Goal: Information Seeking & Learning: Find specific fact

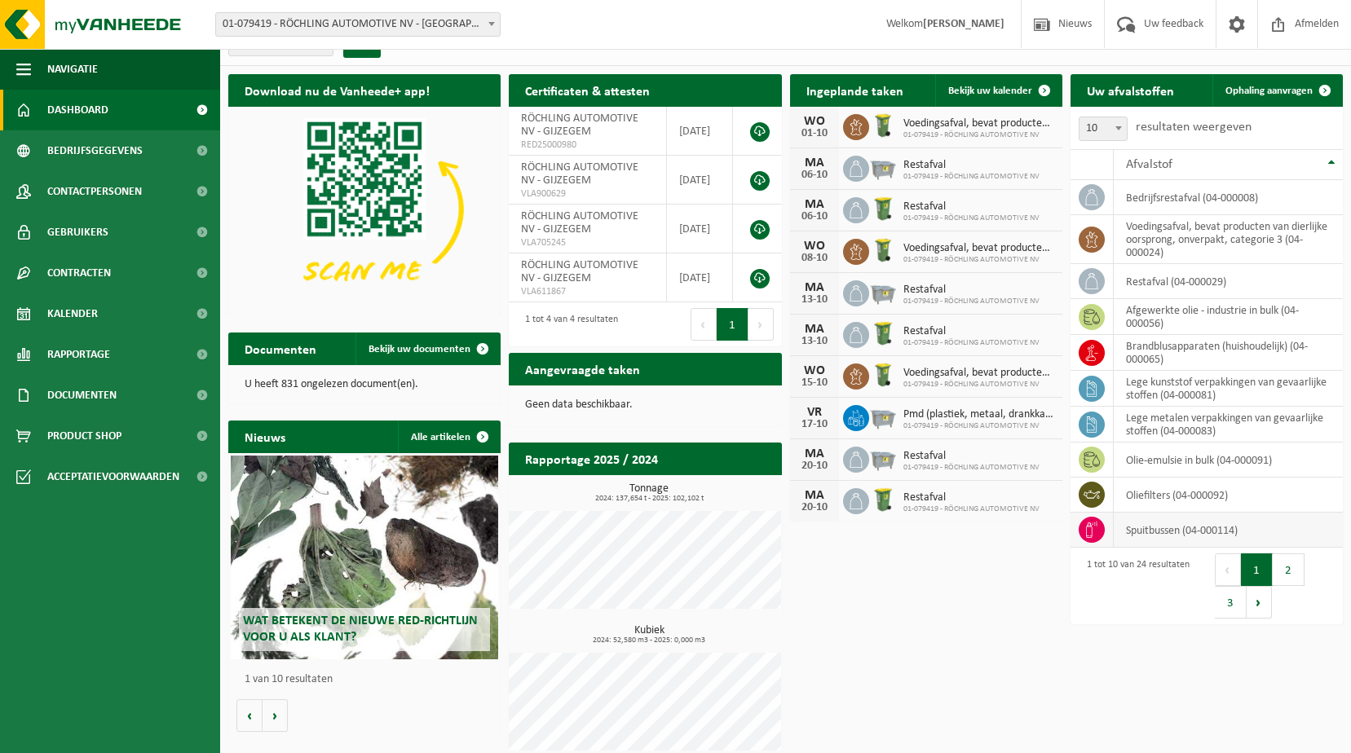
scroll to position [38, 0]
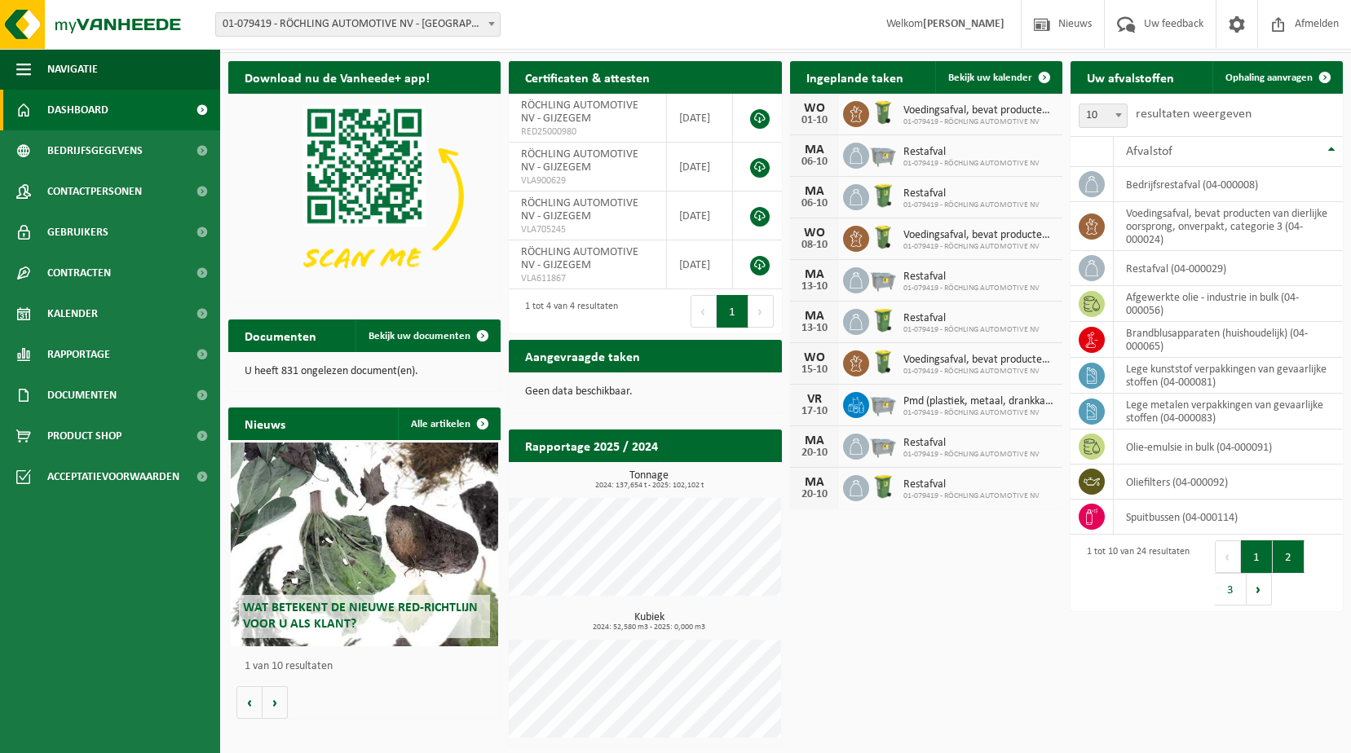
click at [1300, 551] on button "2" at bounding box center [1289, 556] width 32 height 33
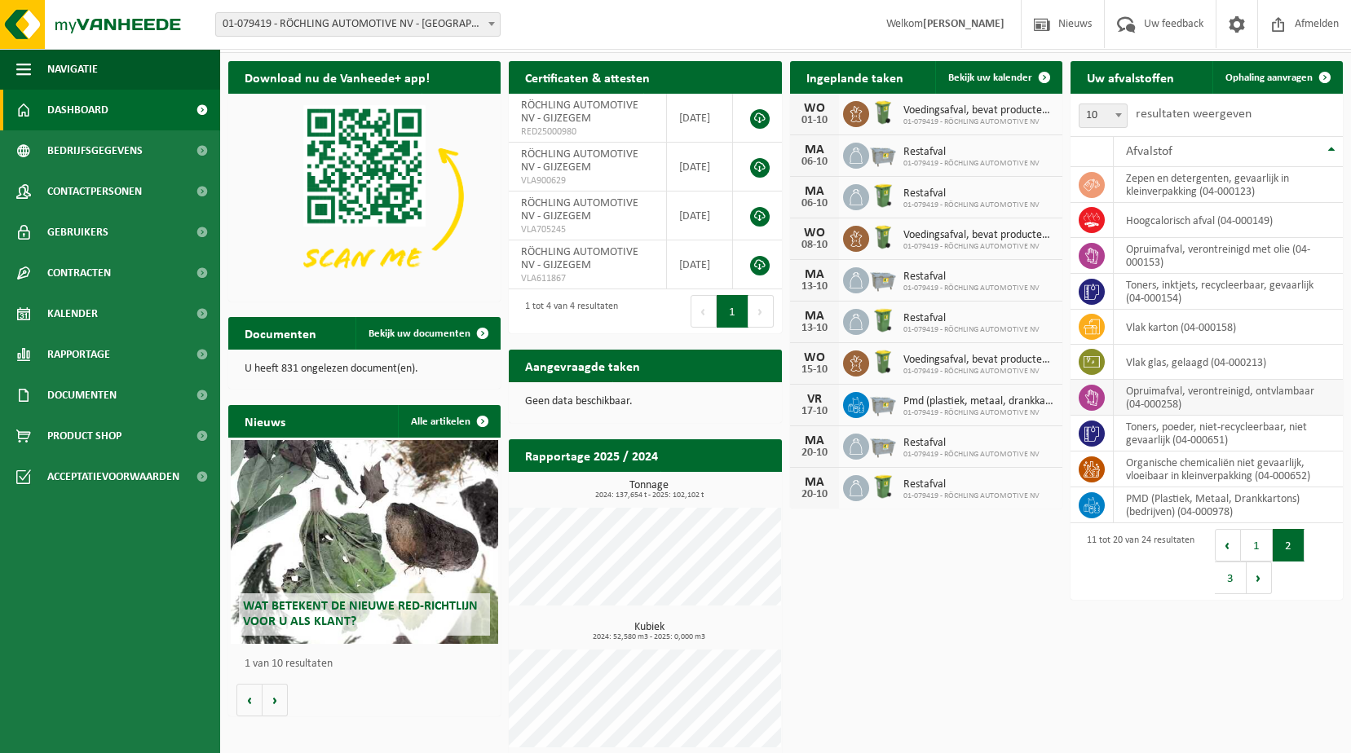
click at [1087, 402] on icon at bounding box center [1091, 398] width 16 height 16
click at [97, 271] on span "Contracten" at bounding box center [79, 273] width 64 height 41
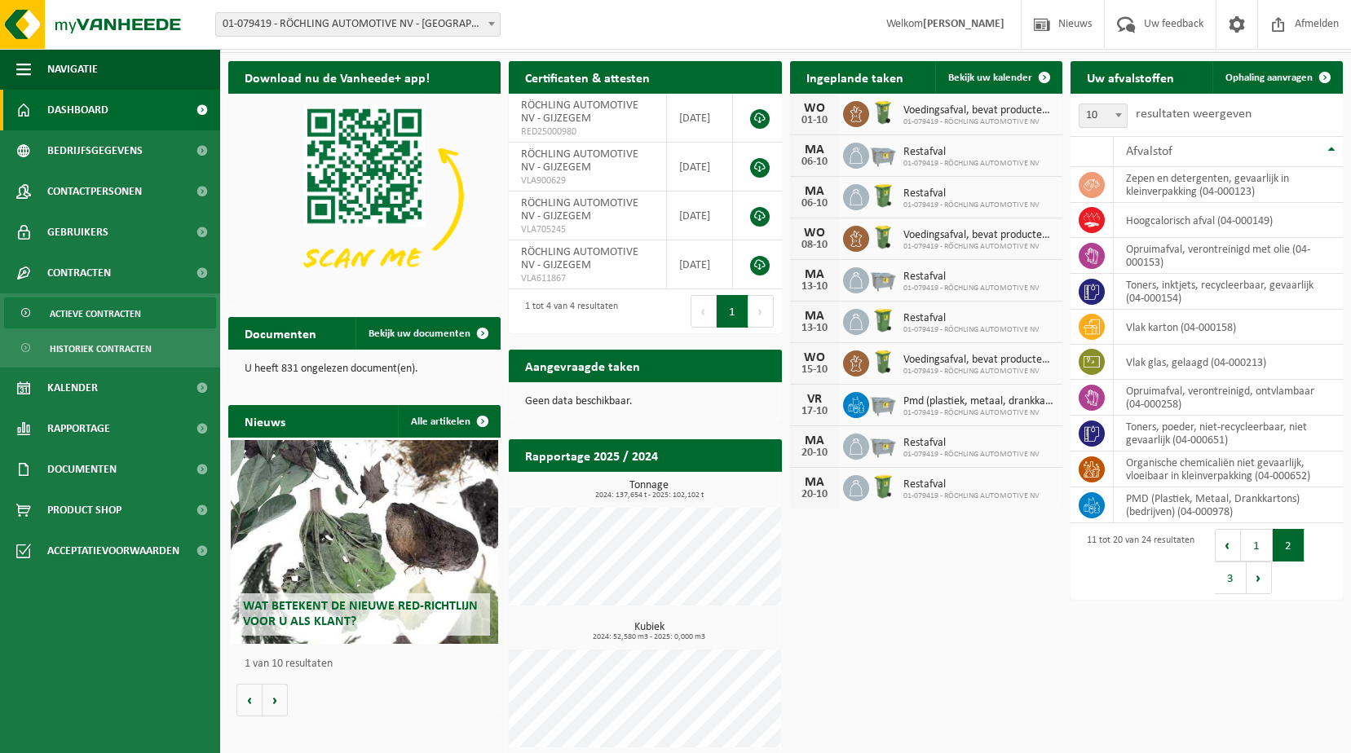
click at [96, 311] on span "Actieve contracten" at bounding box center [95, 313] width 91 height 31
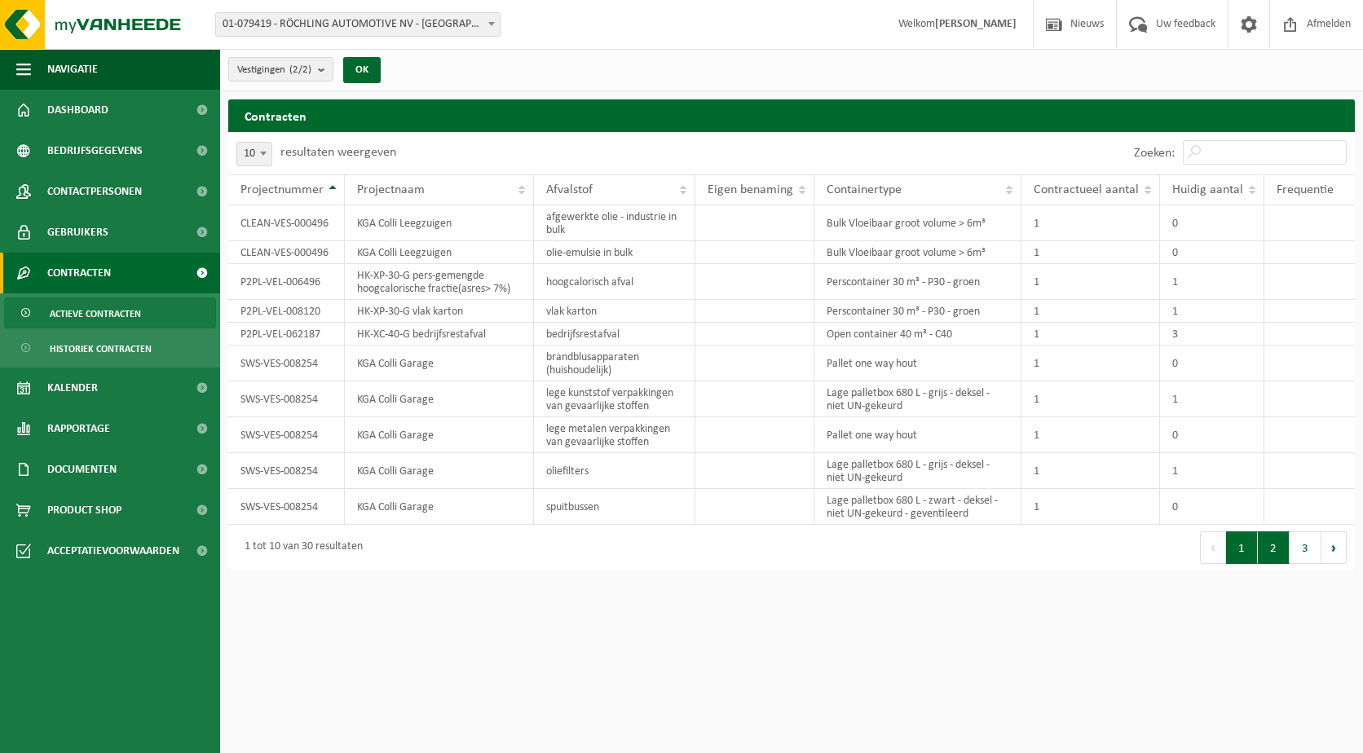
click at [1279, 553] on button "2" at bounding box center [1274, 548] width 32 height 33
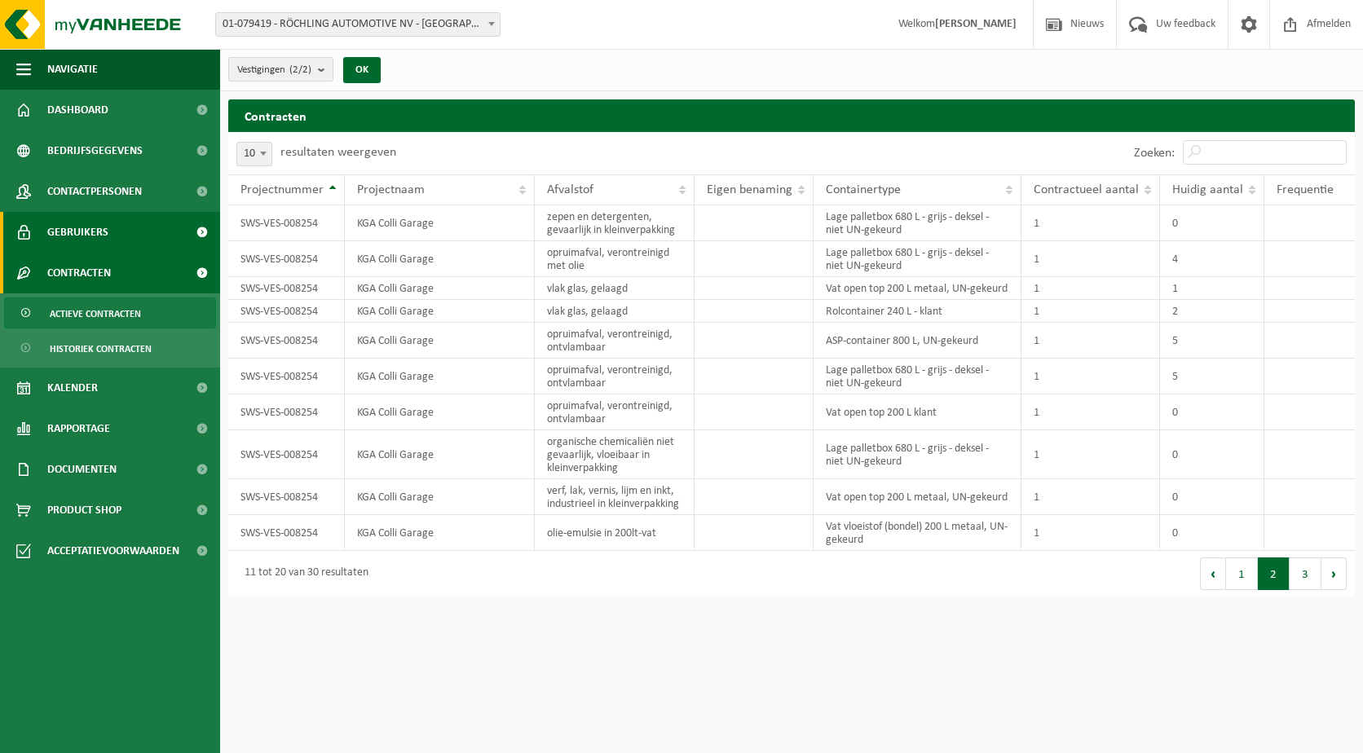
click at [117, 232] on link "Gebruikers" at bounding box center [110, 232] width 220 height 41
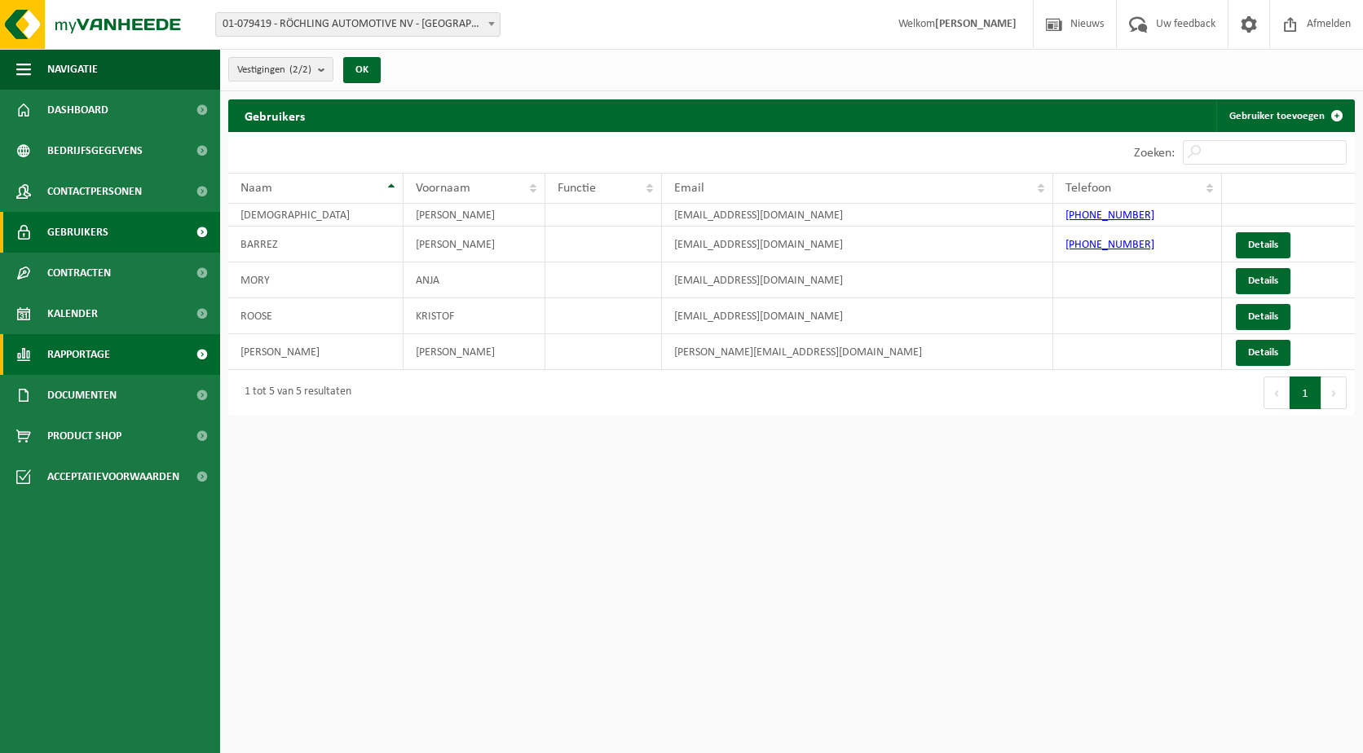
click at [98, 353] on span "Rapportage" at bounding box center [78, 354] width 63 height 41
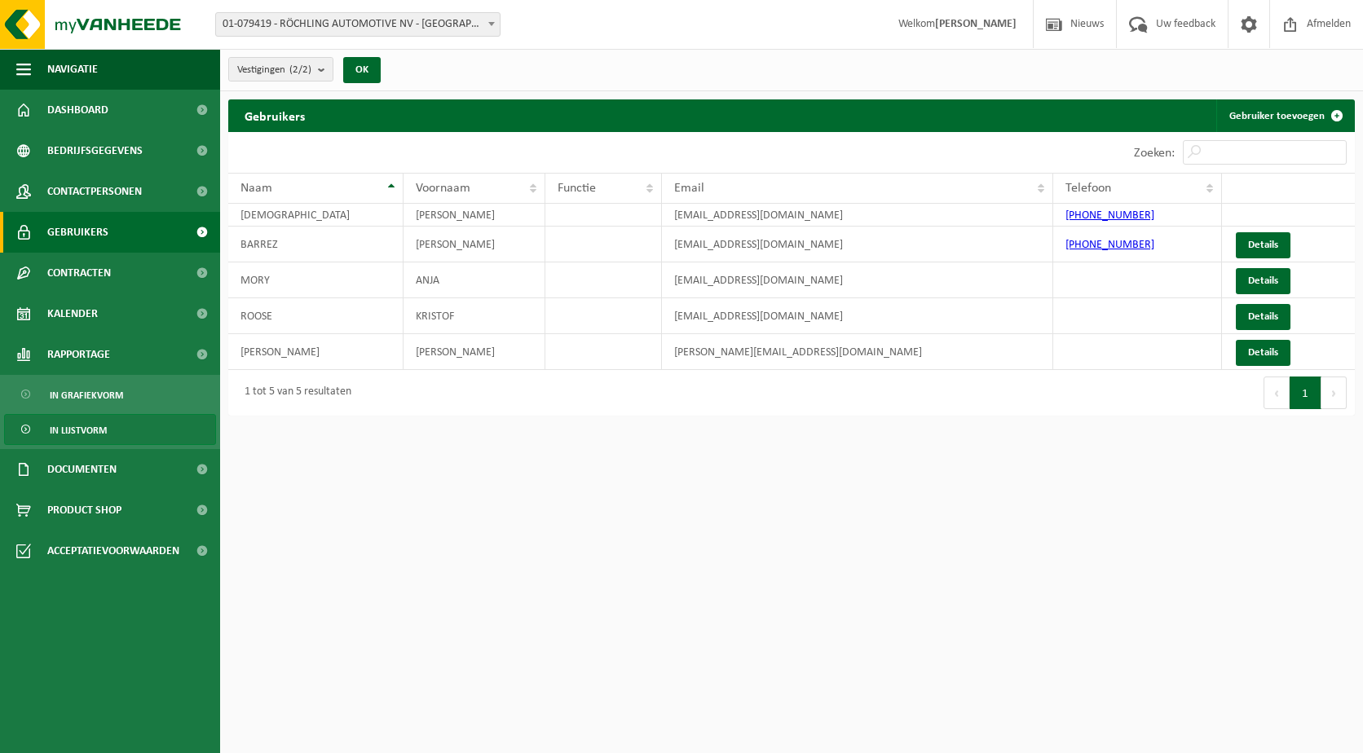
click at [87, 430] on span "In lijstvorm" at bounding box center [78, 430] width 57 height 31
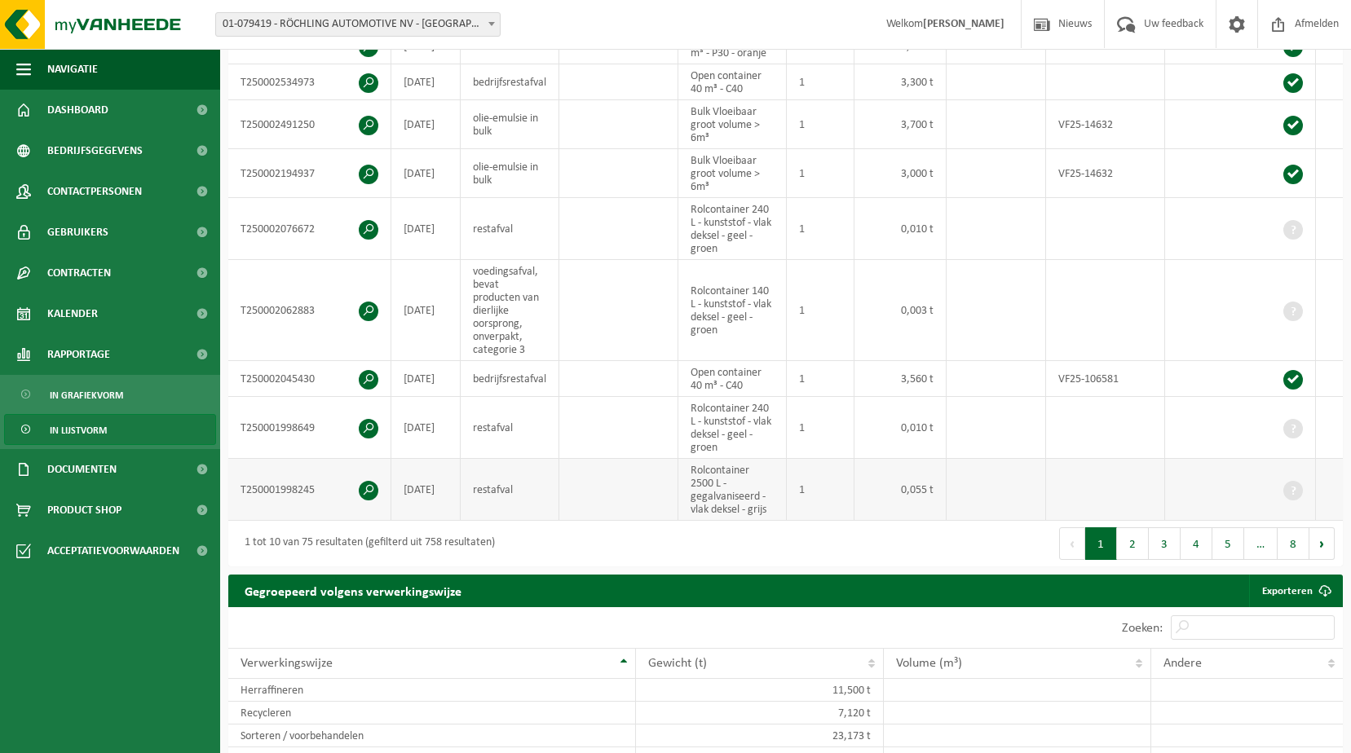
scroll to position [489, 0]
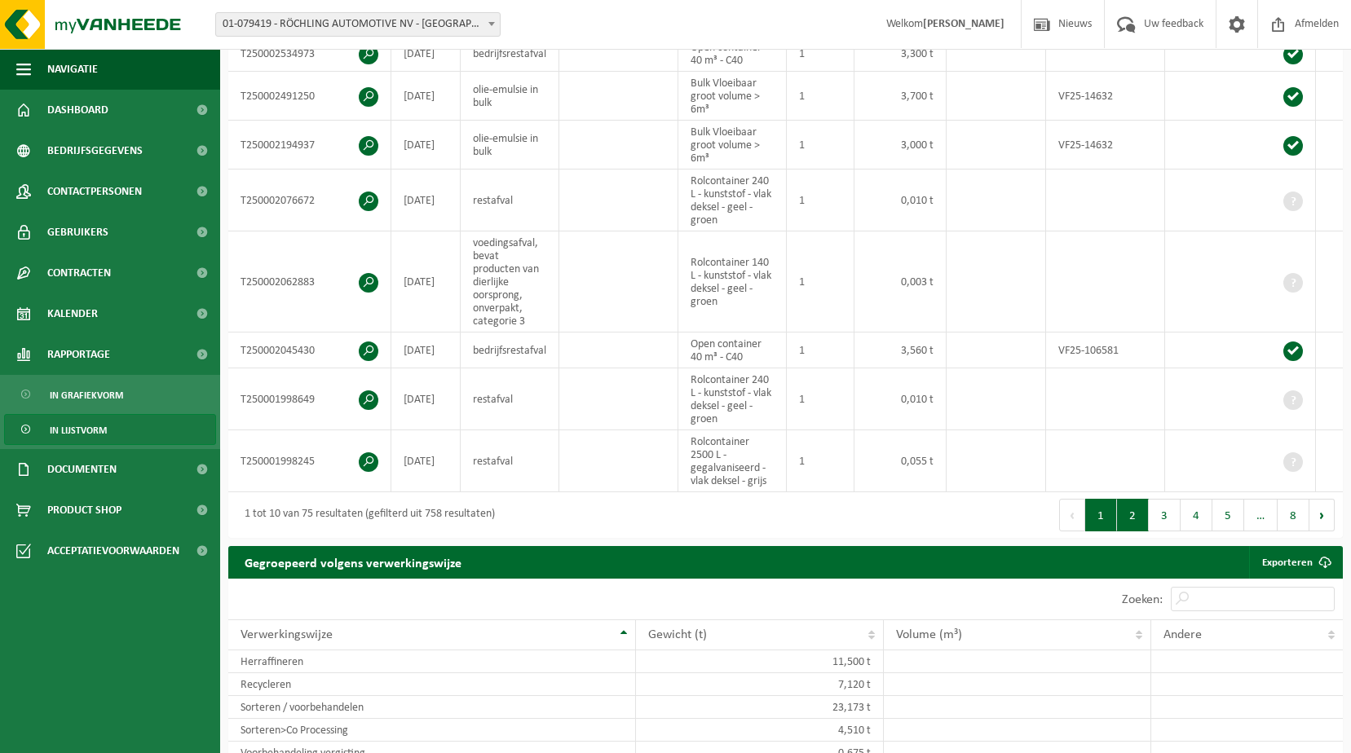
click at [1133, 516] on button "2" at bounding box center [1133, 515] width 32 height 33
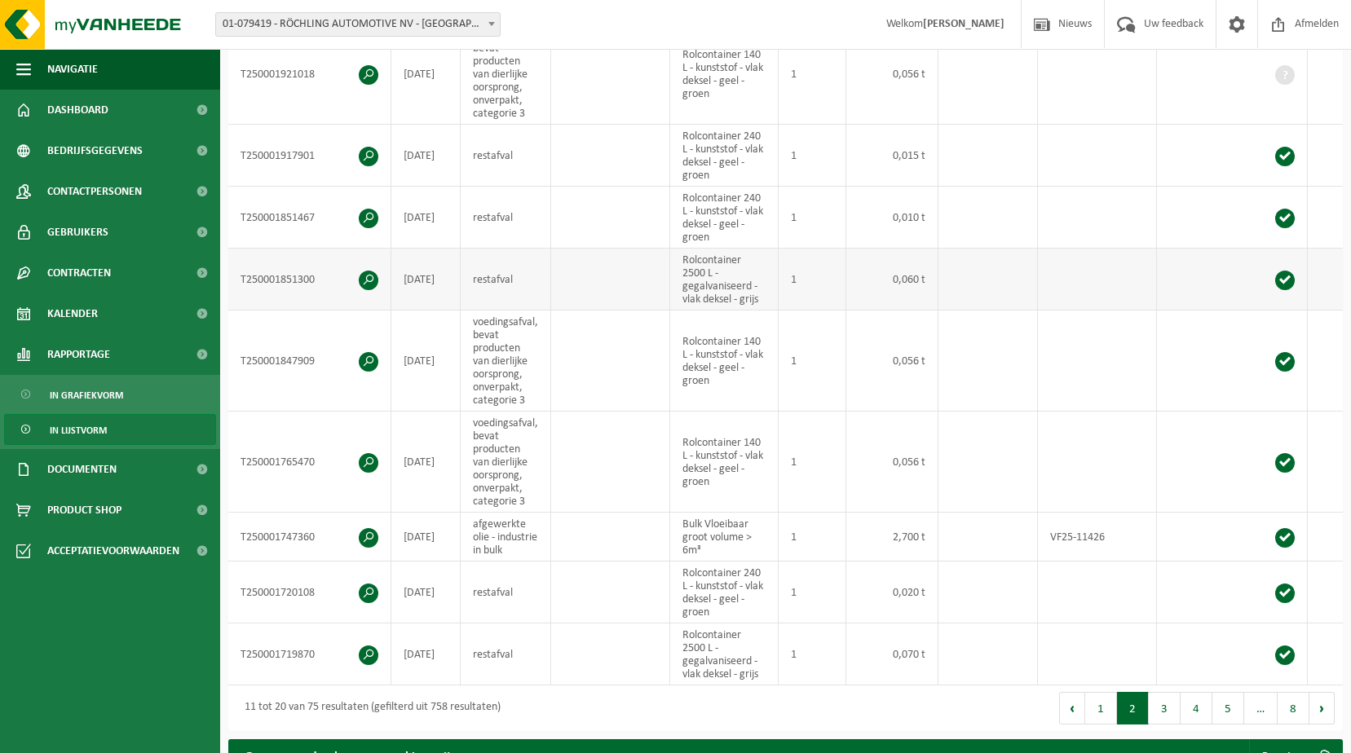
scroll to position [505, 0]
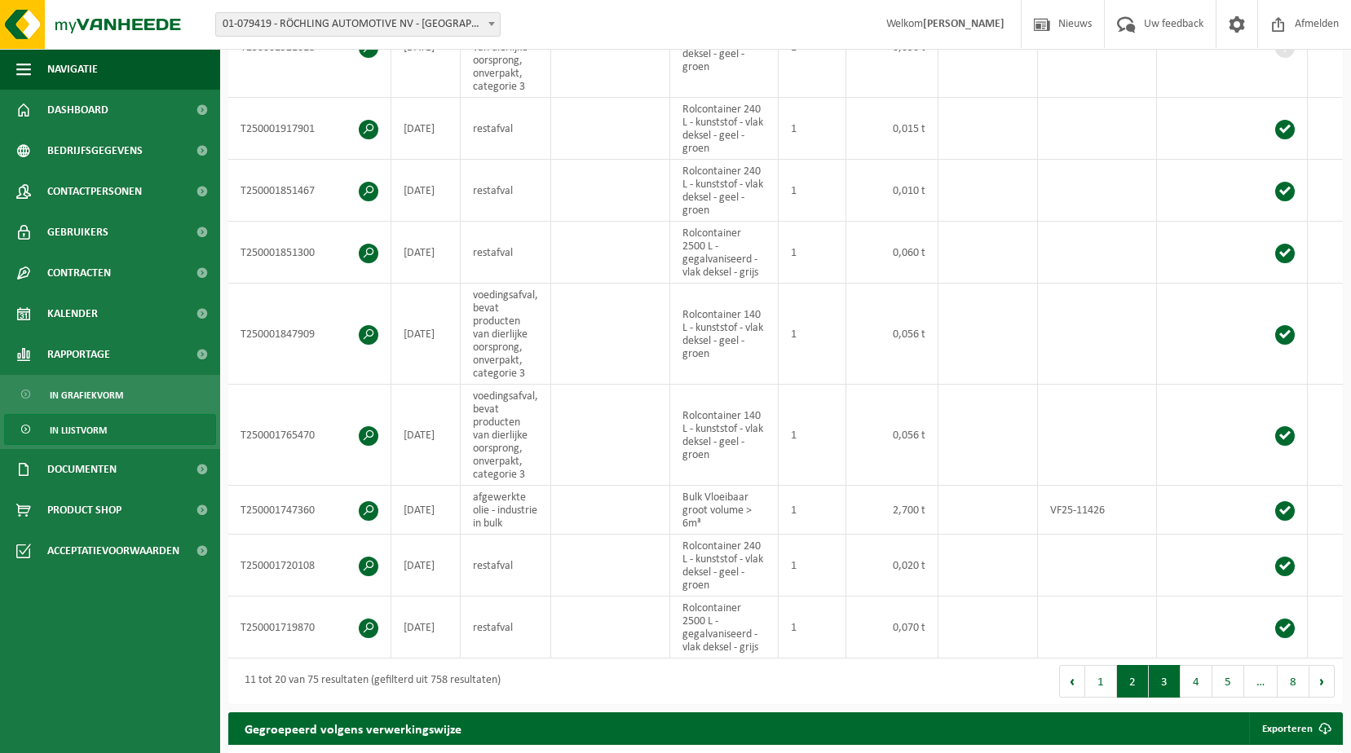
click at [1169, 698] on button "3" at bounding box center [1165, 681] width 32 height 33
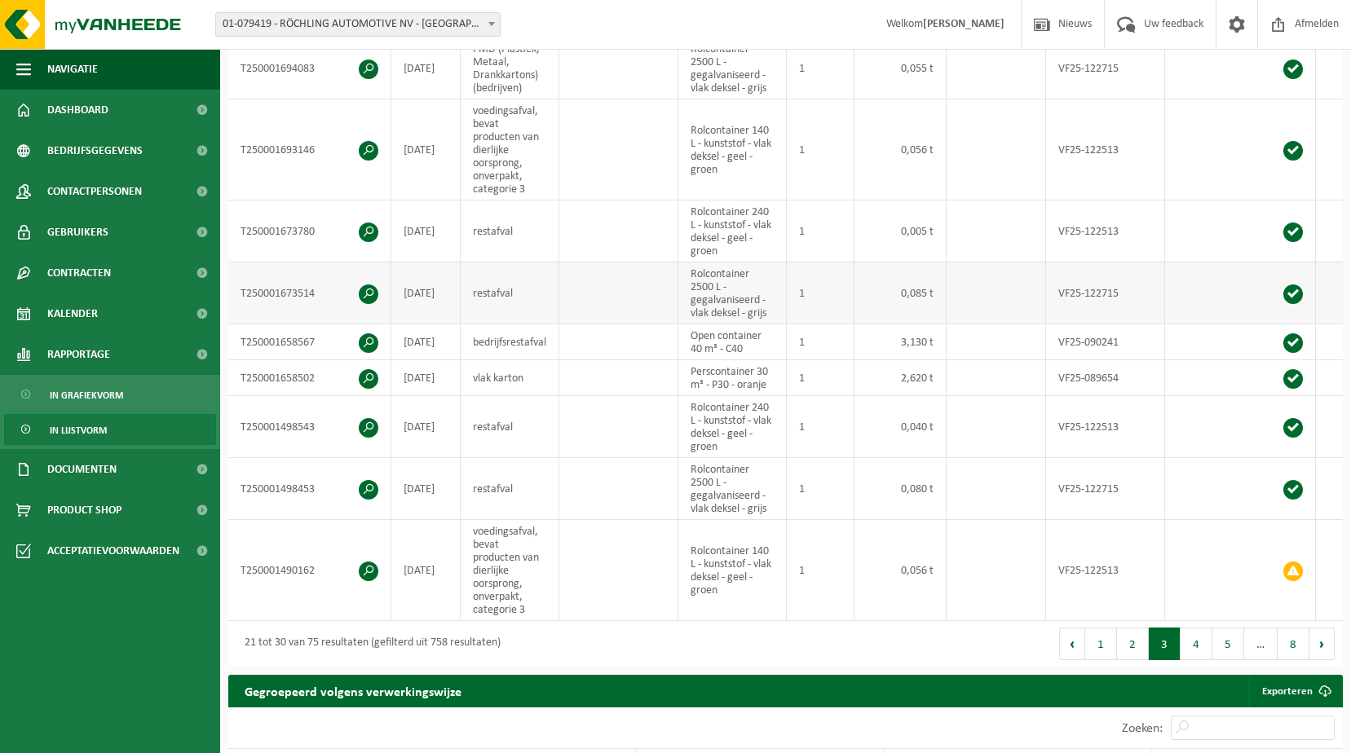
scroll to position [453, 0]
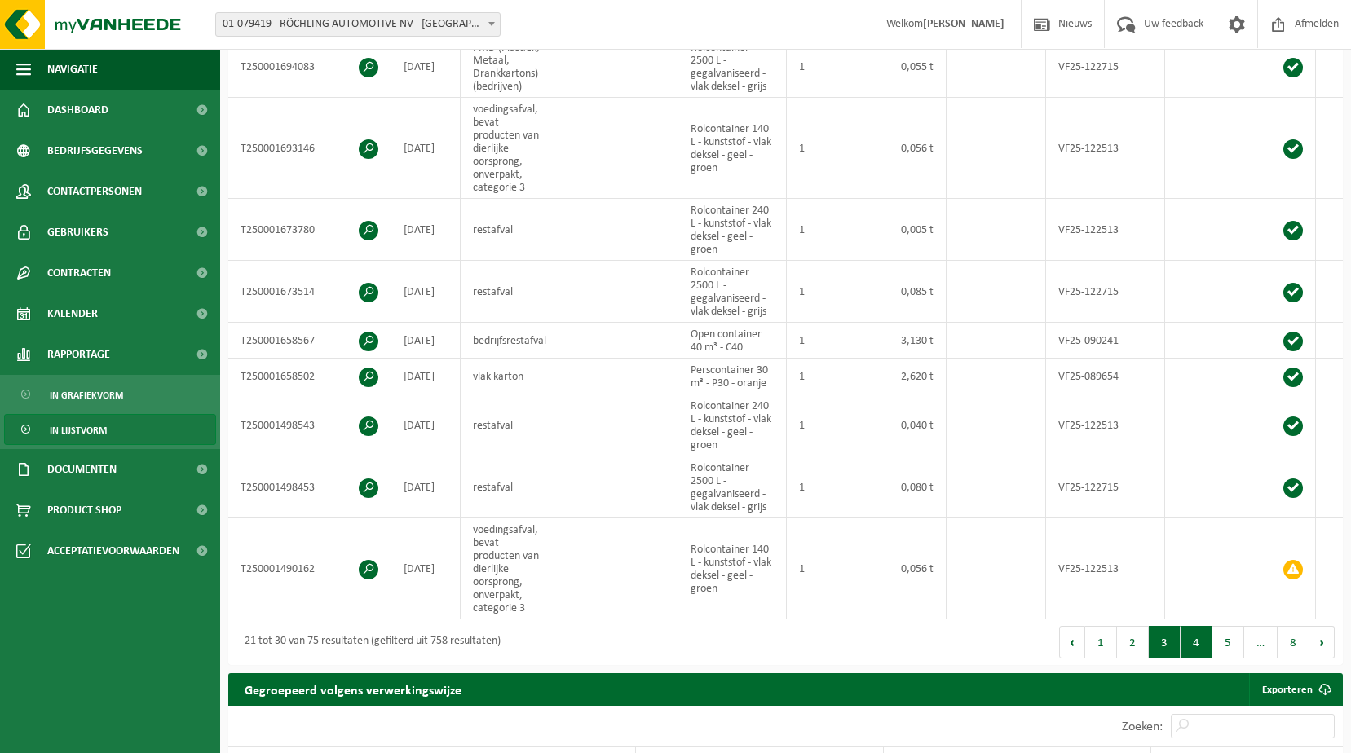
click at [1195, 642] on button "4" at bounding box center [1196, 642] width 32 height 33
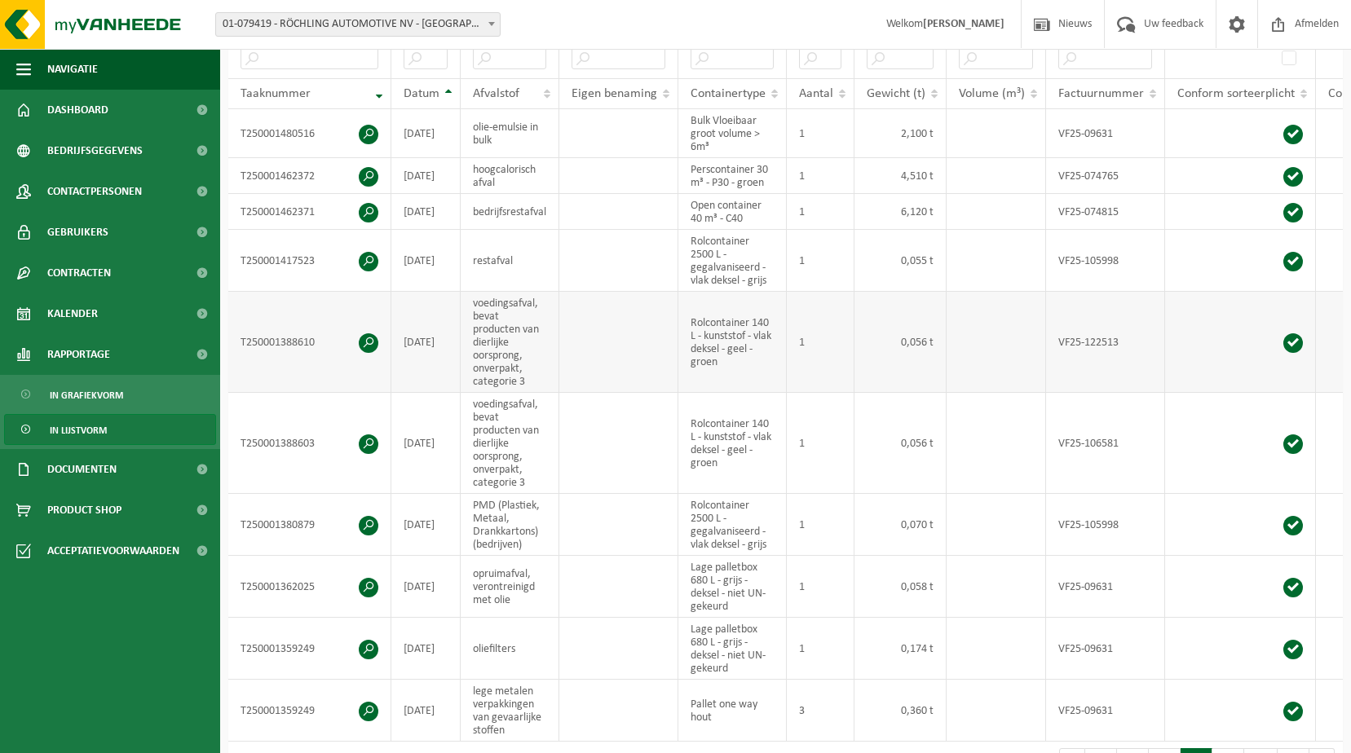
scroll to position [365, 0]
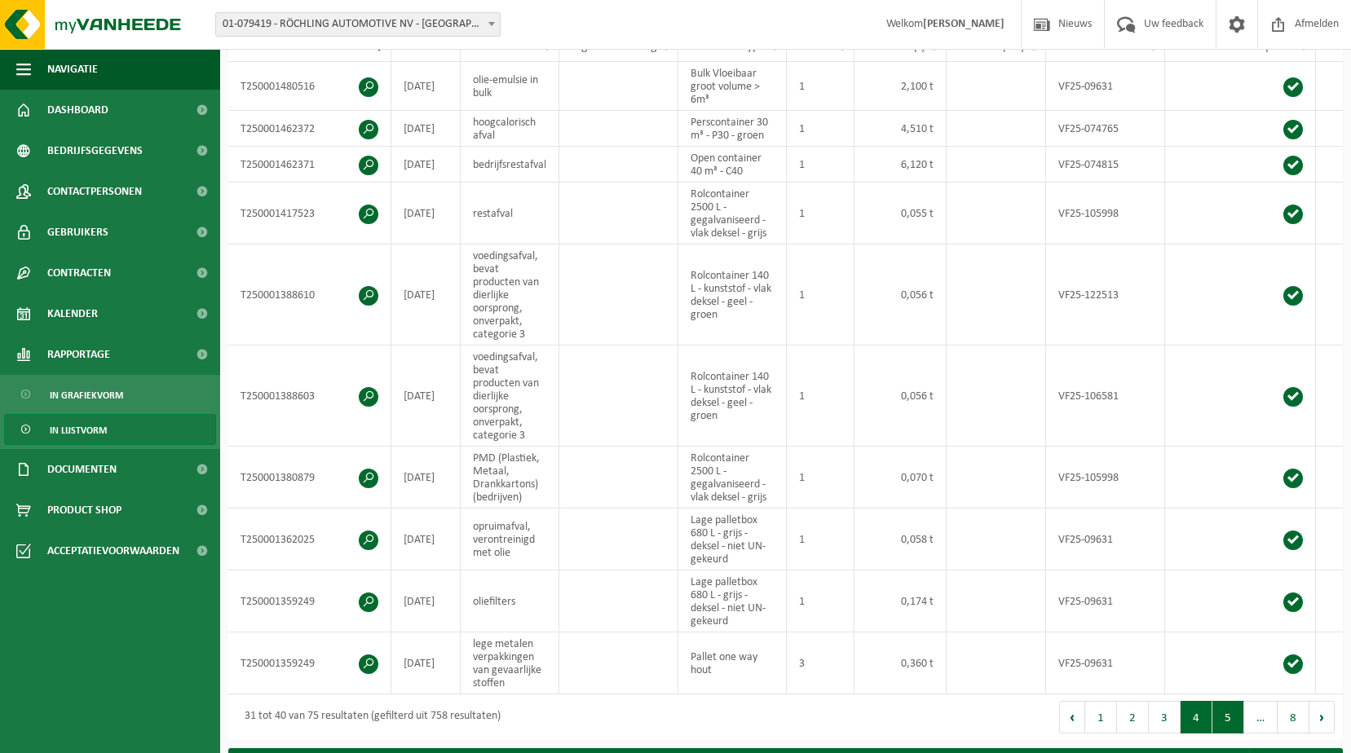
click at [1229, 724] on button "5" at bounding box center [1228, 717] width 32 height 33
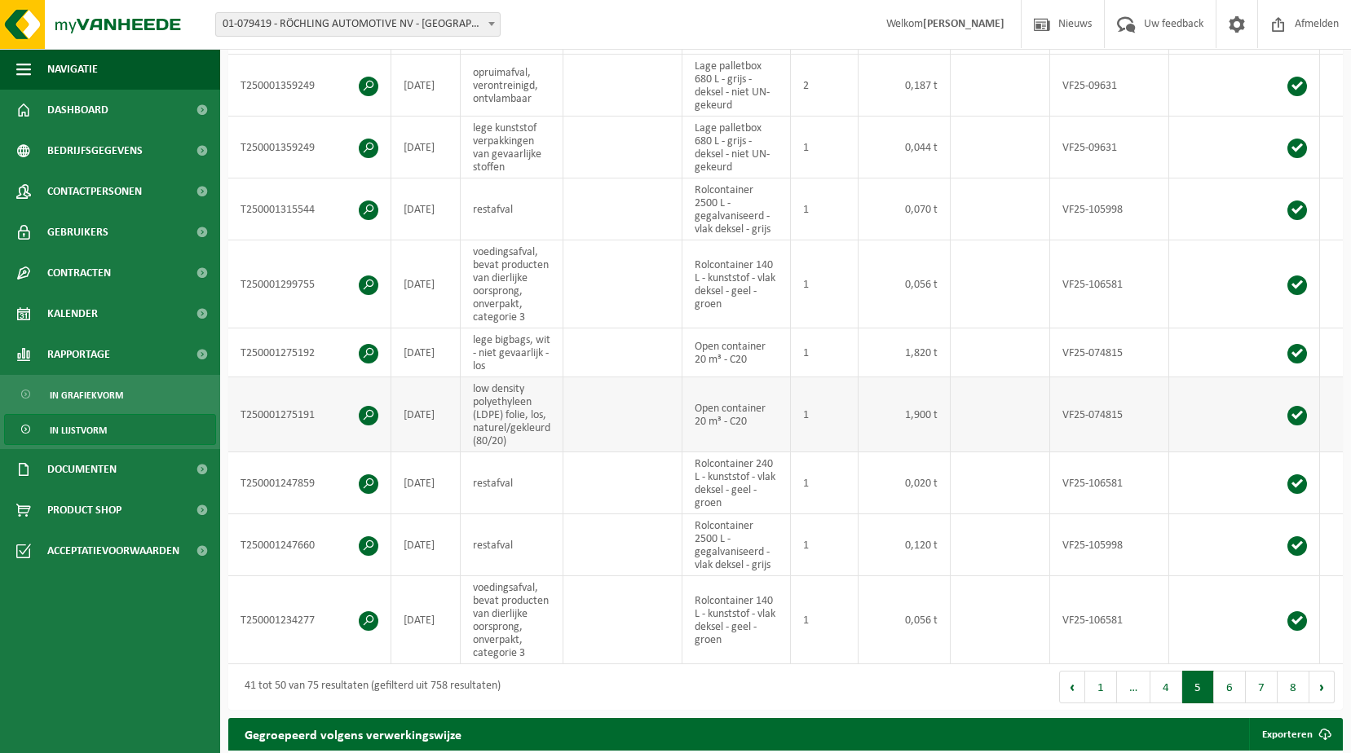
scroll to position [474, 0]
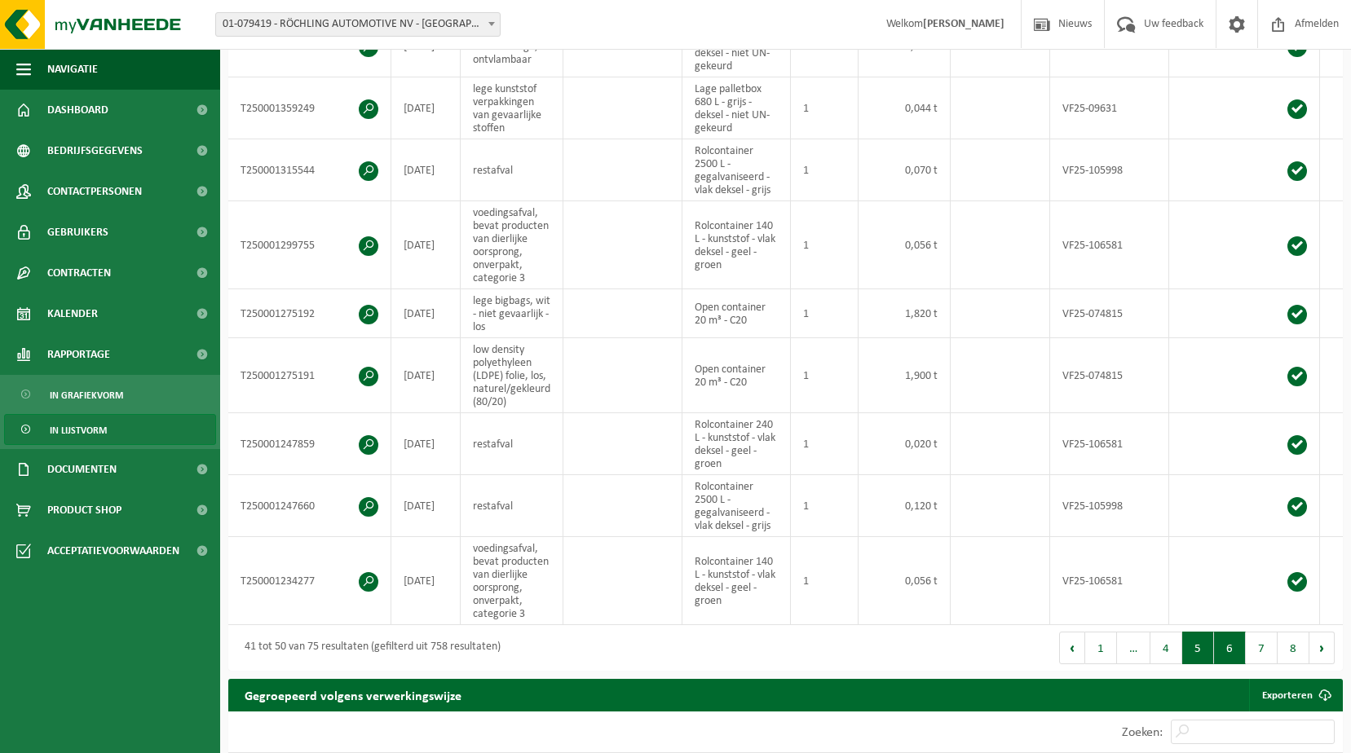
click at [1234, 663] on button "6" at bounding box center [1230, 648] width 32 height 33
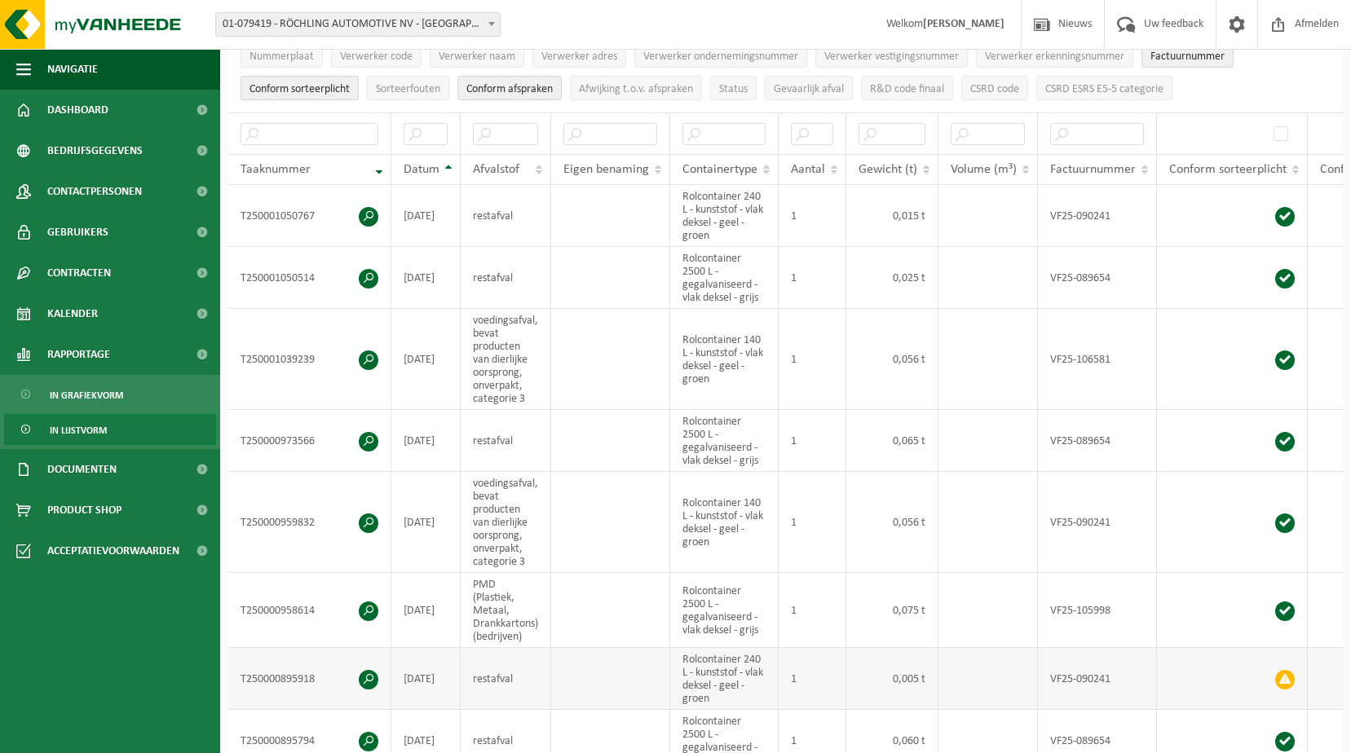
scroll to position [193, 0]
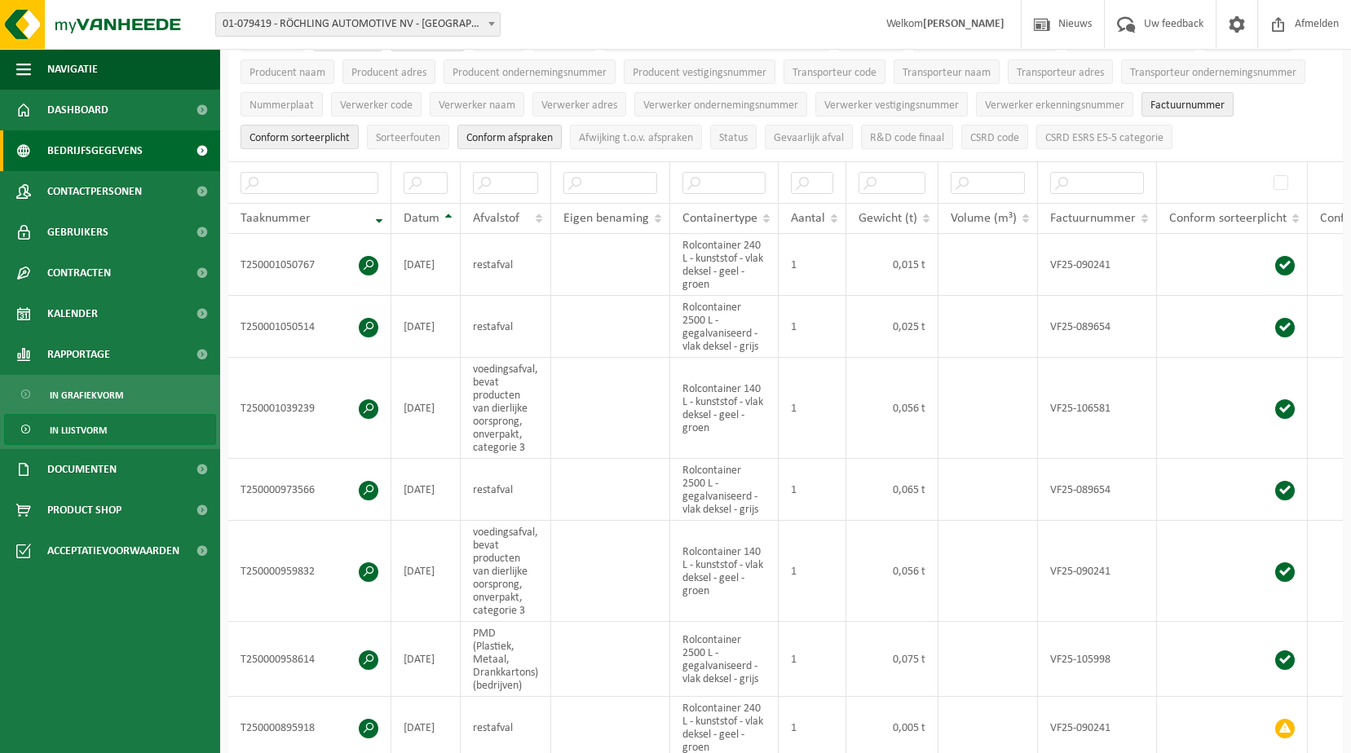
click at [136, 143] on span "Bedrijfsgegevens" at bounding box center [94, 150] width 95 height 41
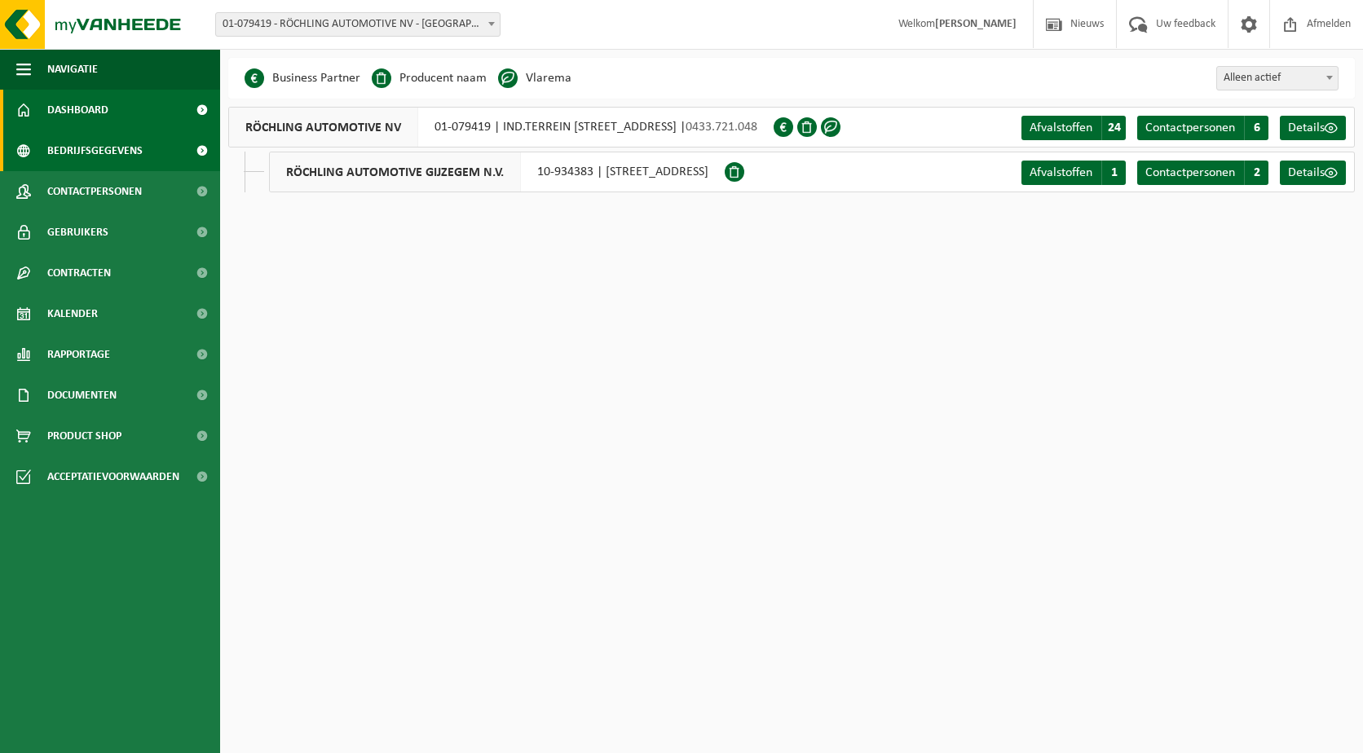
click at [92, 91] on span "Dashboard" at bounding box center [77, 110] width 61 height 41
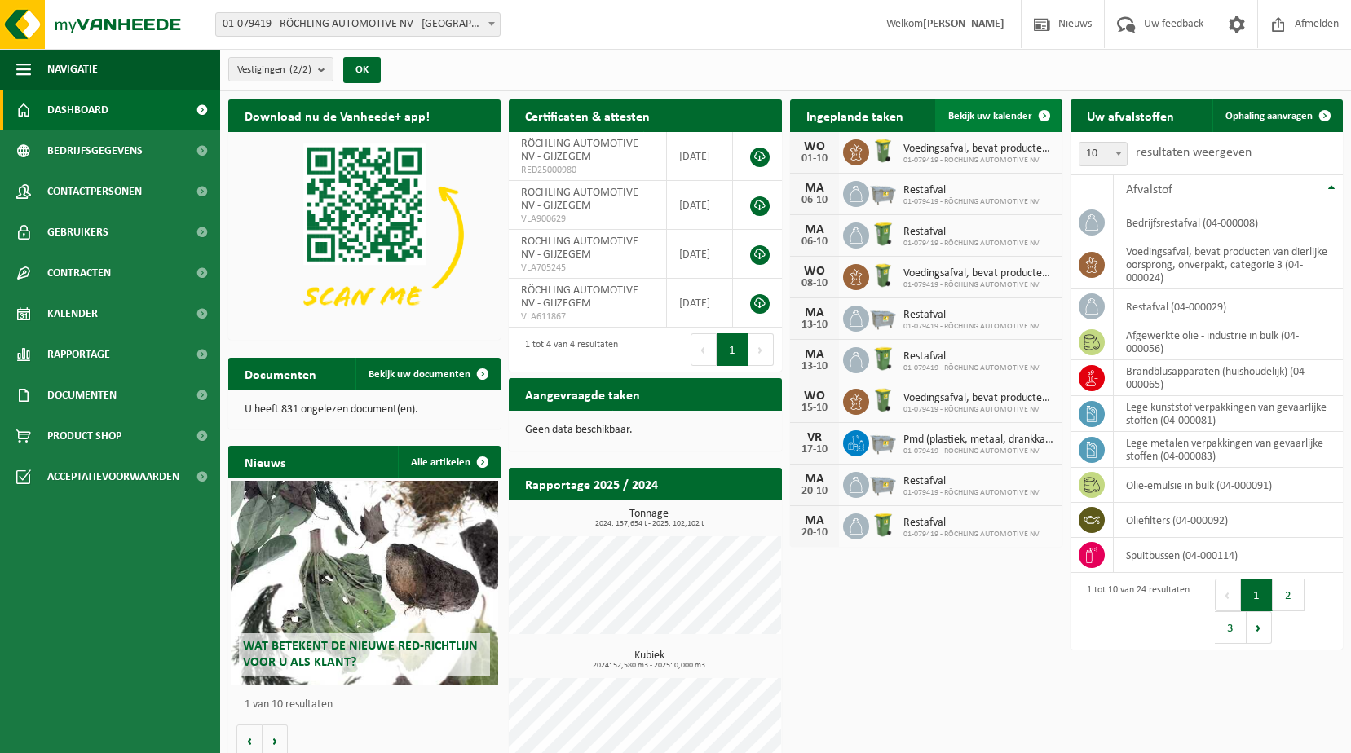
click at [1044, 116] on span at bounding box center [1044, 115] width 33 height 33
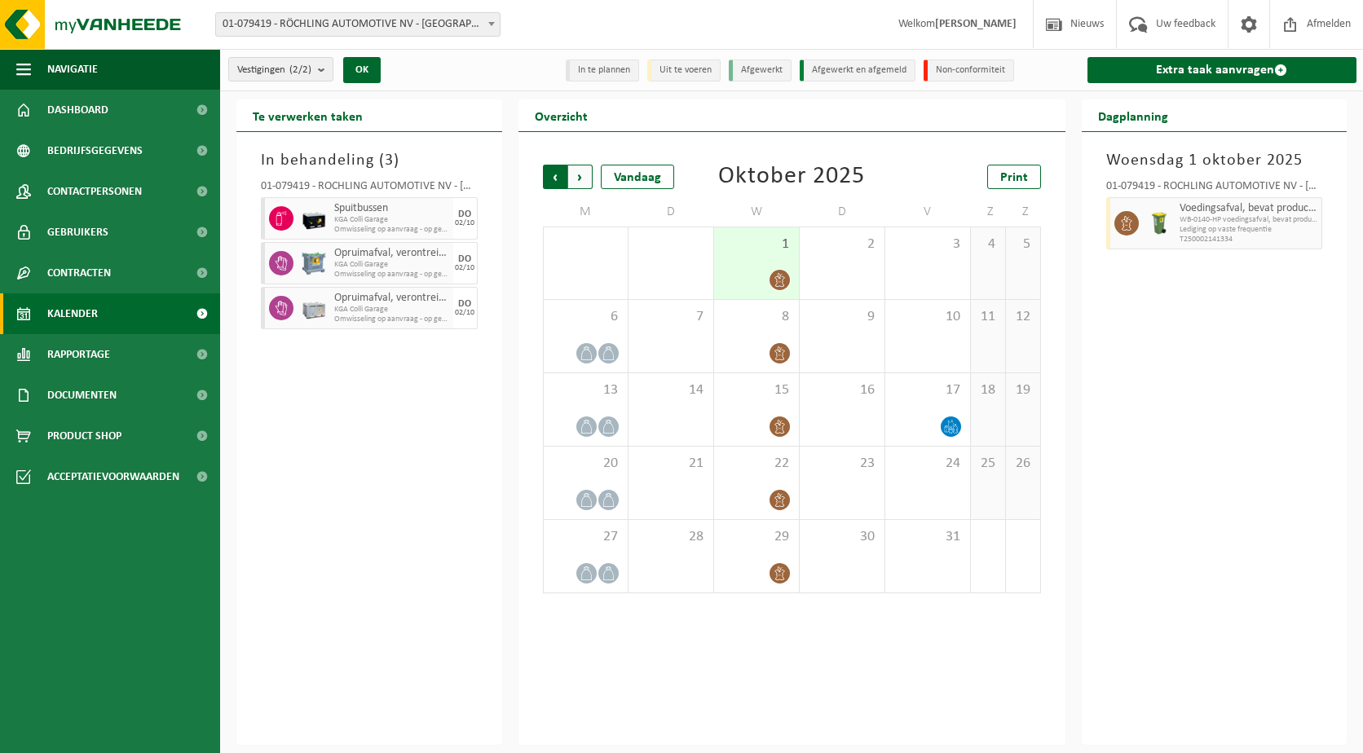
click at [581, 172] on span "Volgende" at bounding box center [580, 177] width 24 height 24
click at [576, 176] on span "Volgende" at bounding box center [580, 177] width 24 height 24
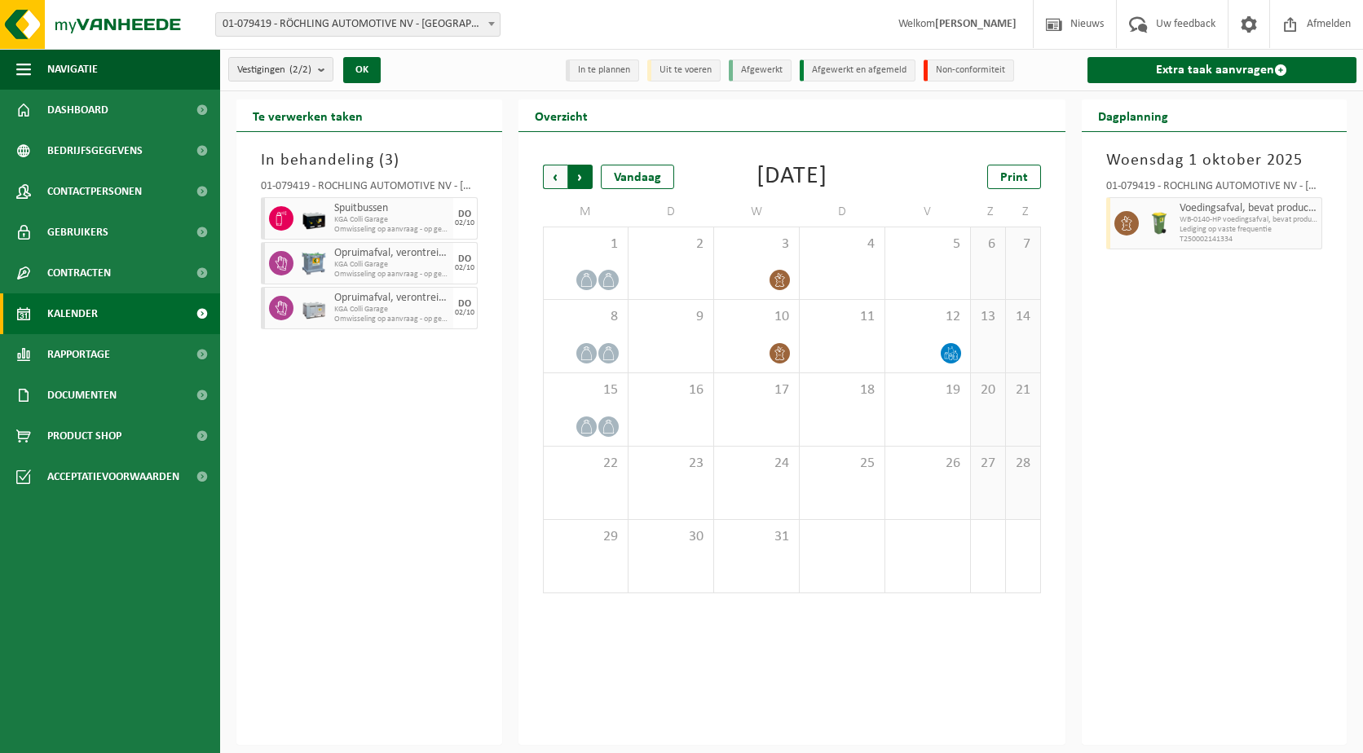
click at [554, 179] on span "Vorige" at bounding box center [555, 177] width 24 height 24
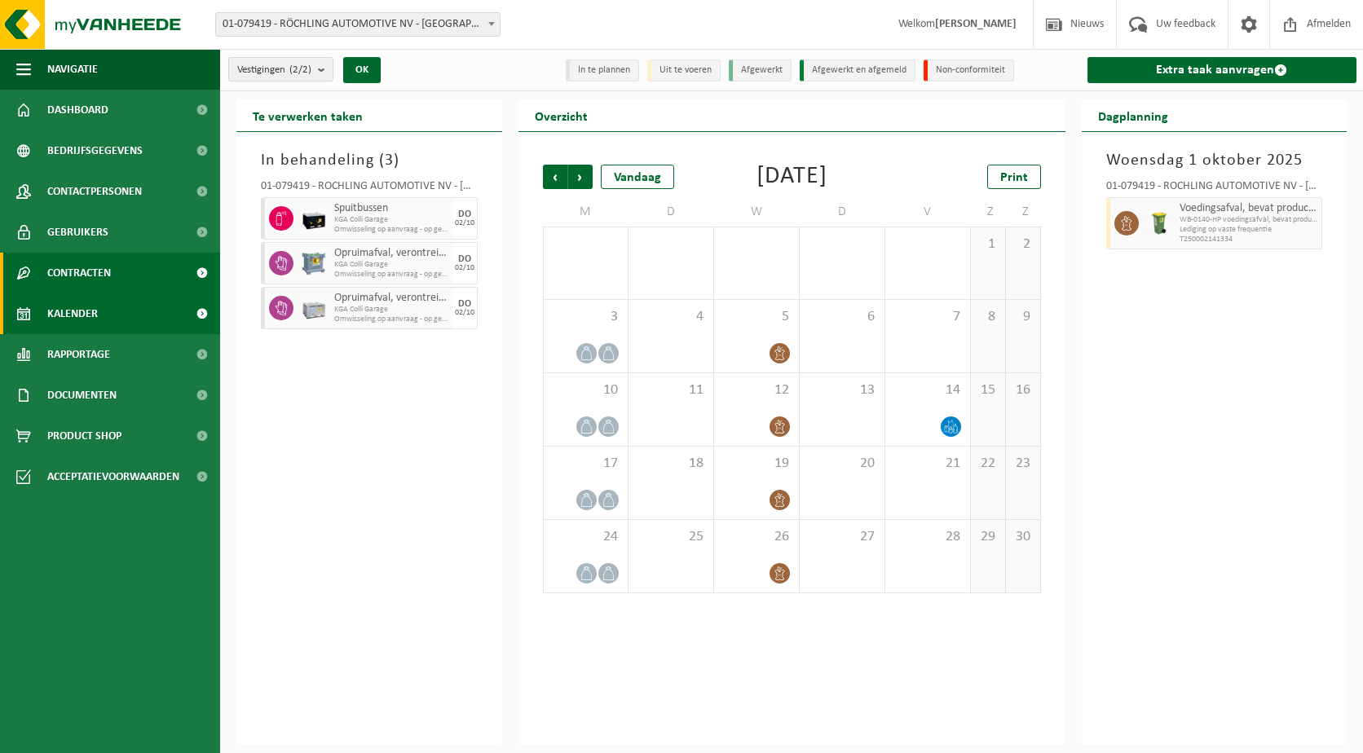
click at [114, 276] on link "Contracten" at bounding box center [110, 273] width 220 height 41
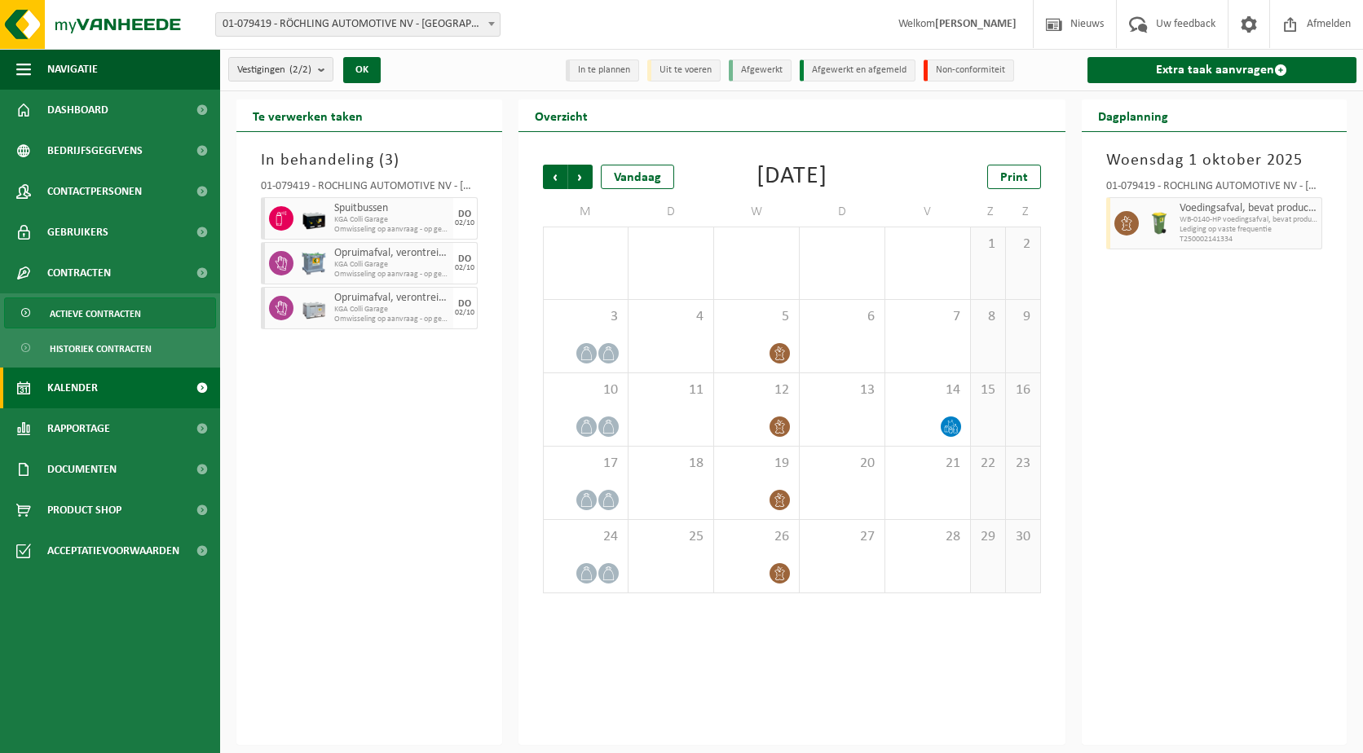
click at [111, 315] on span "Actieve contracten" at bounding box center [95, 313] width 91 height 31
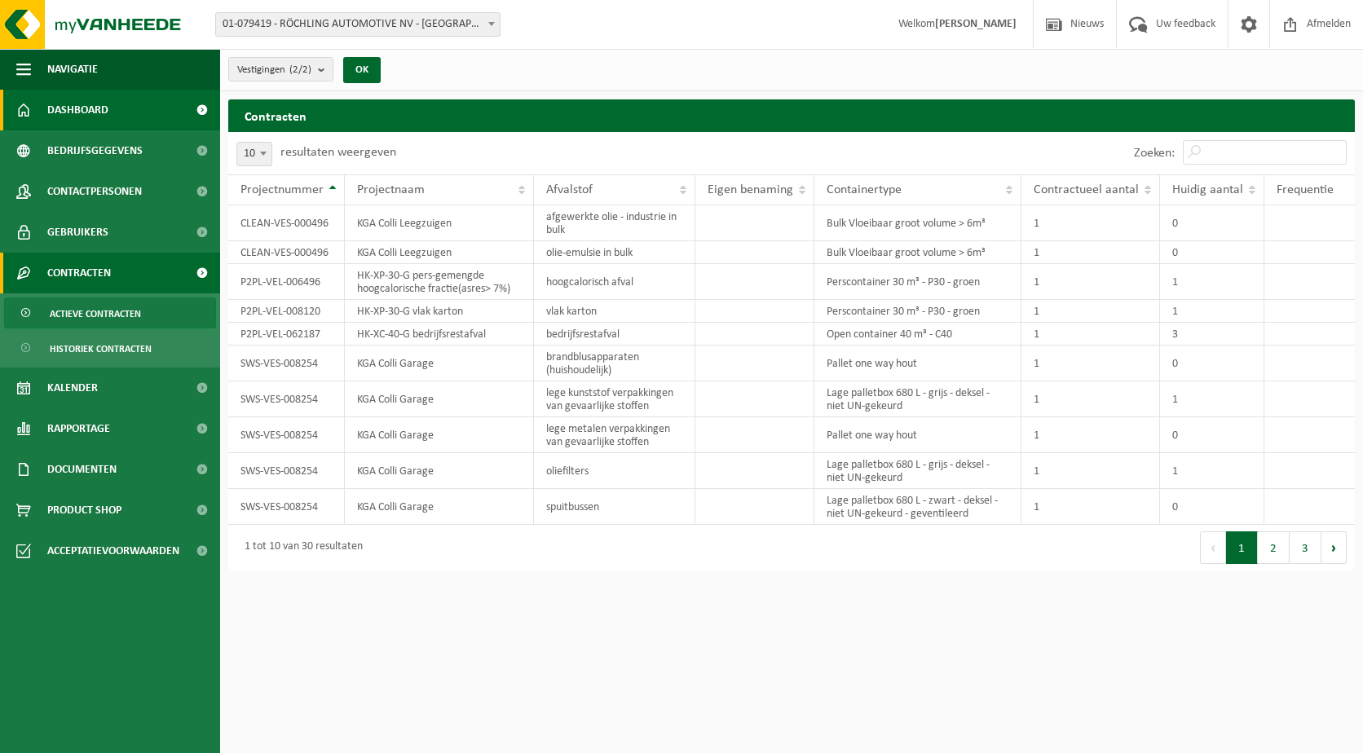
click at [143, 118] on link "Dashboard" at bounding box center [110, 110] width 220 height 41
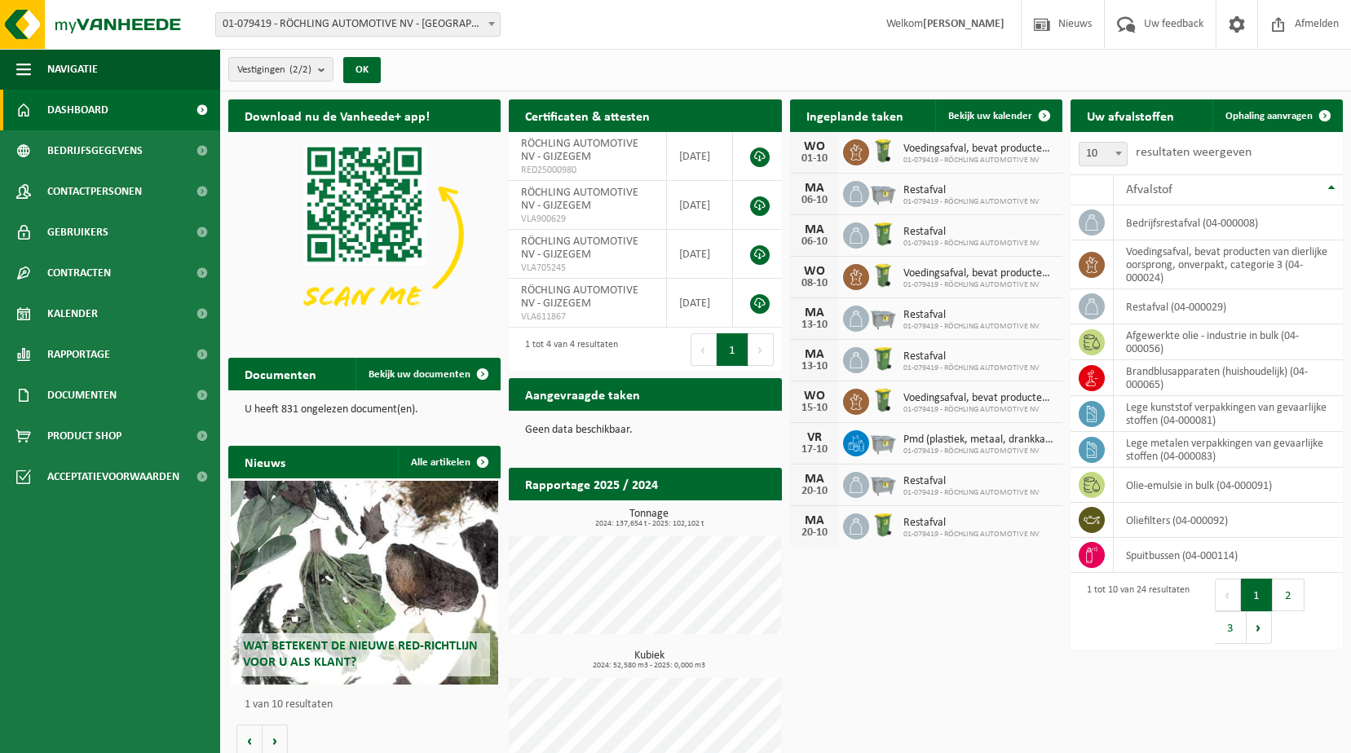
scroll to position [38, 0]
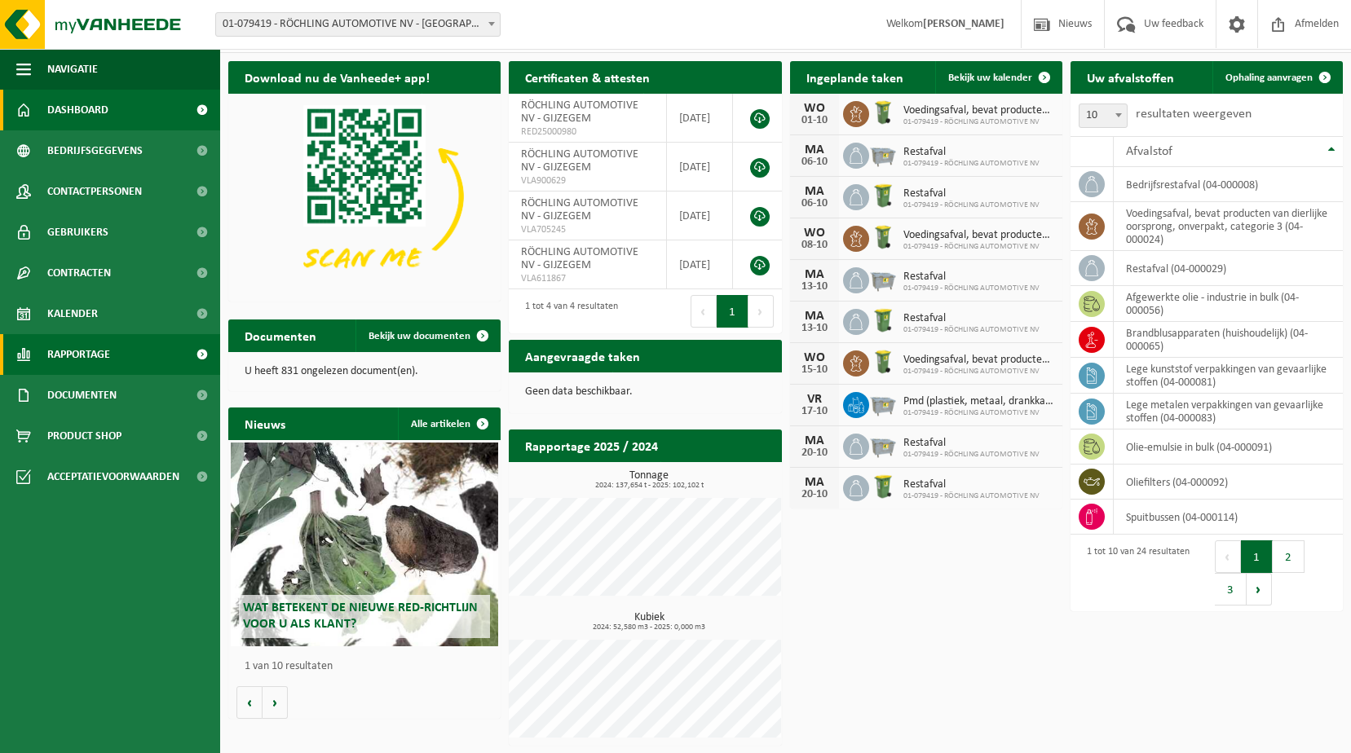
click at [112, 353] on link "Rapportage" at bounding box center [110, 354] width 220 height 41
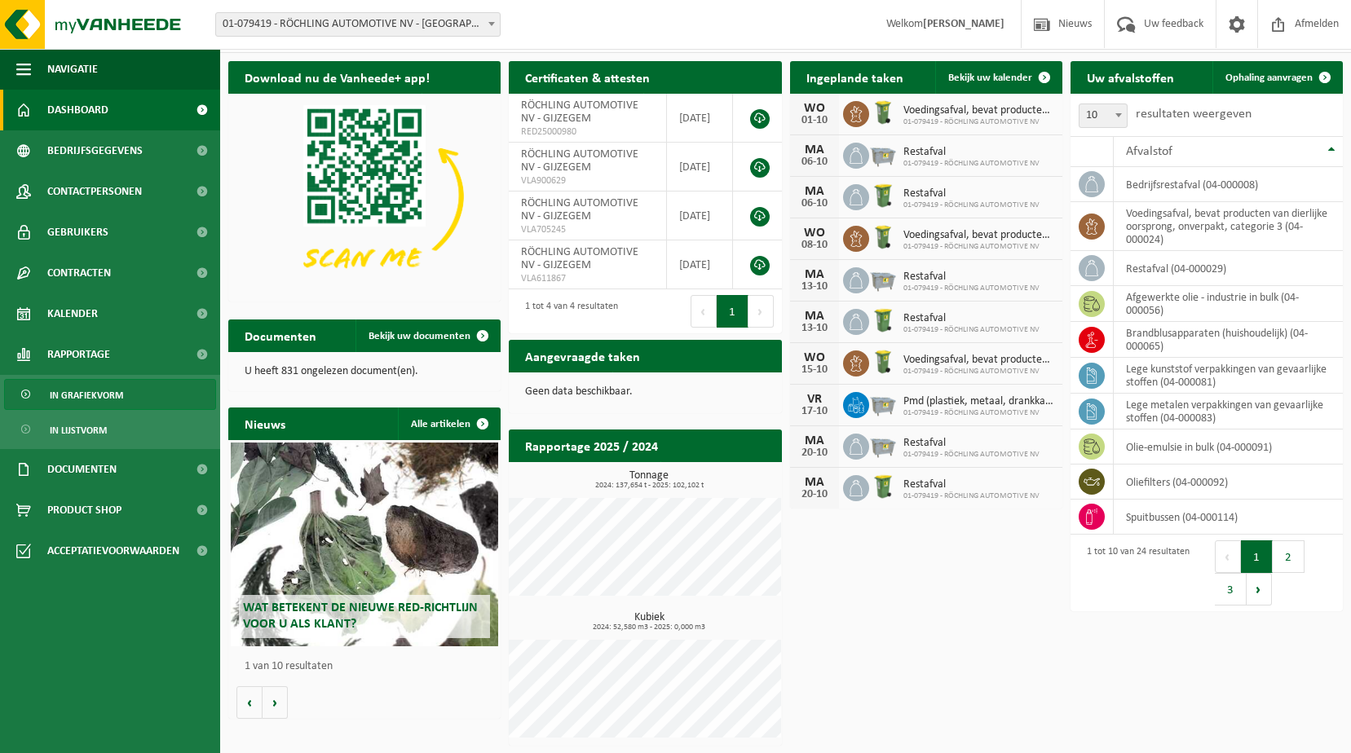
click at [92, 399] on span "In grafiekvorm" at bounding box center [86, 395] width 73 height 31
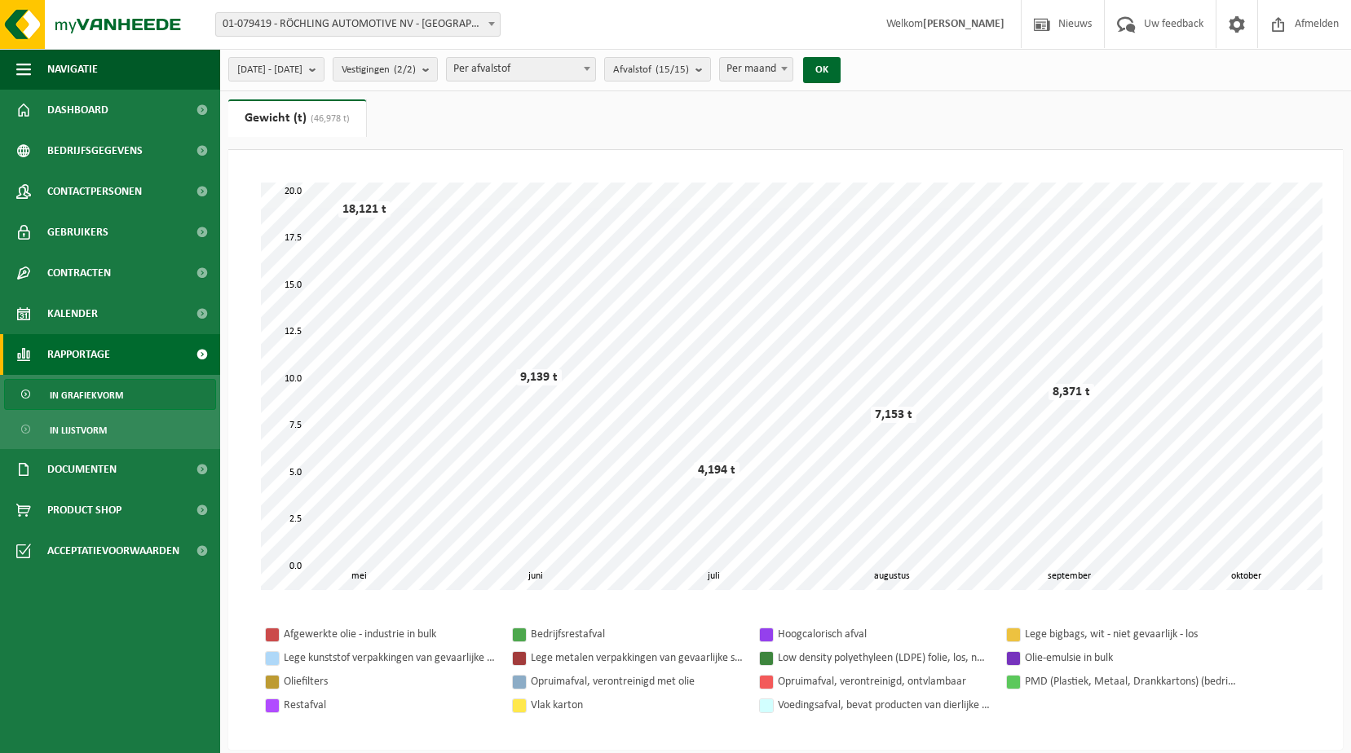
click at [867, 687] on div "Opruimafval, verontreinigd, ontvlambaar" at bounding box center [884, 682] width 212 height 20
click at [764, 682] on div at bounding box center [766, 682] width 13 height 13
click at [71, 431] on span "In lijstvorm" at bounding box center [78, 430] width 57 height 31
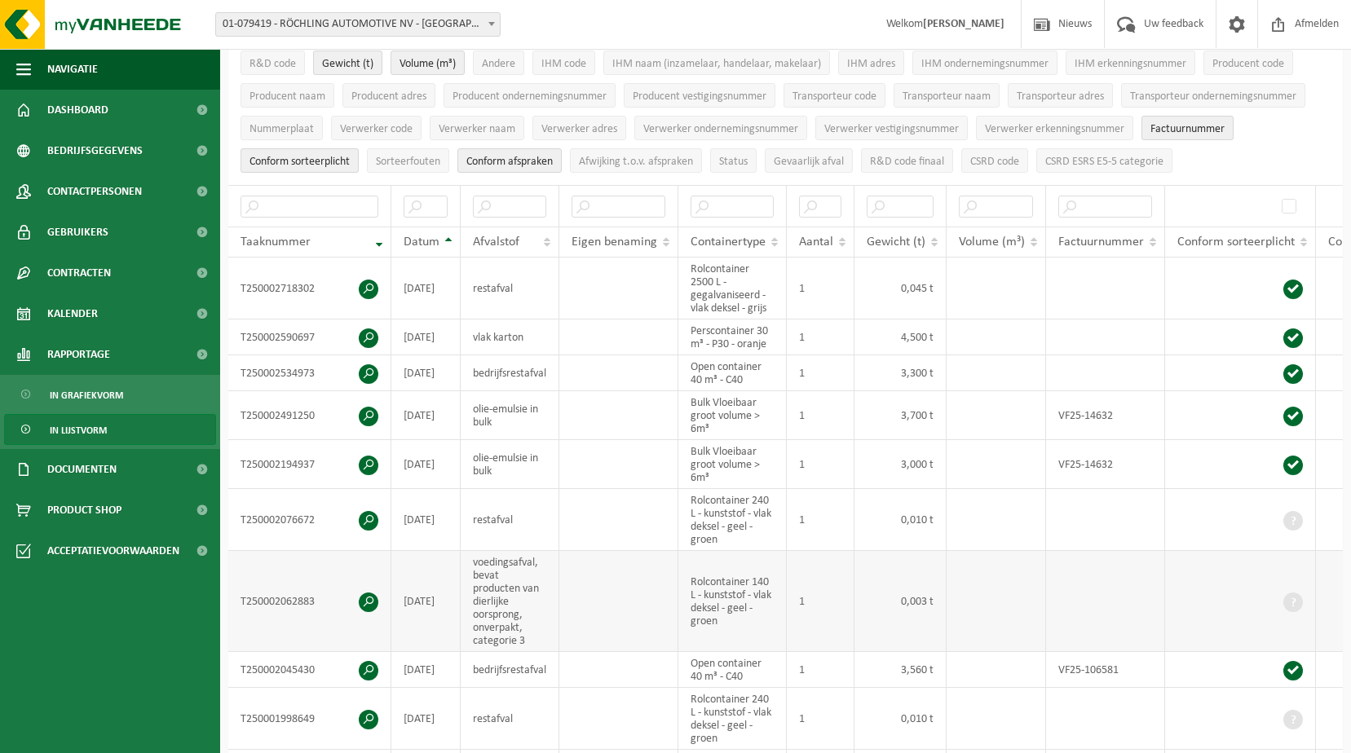
scroll to position [163, 0]
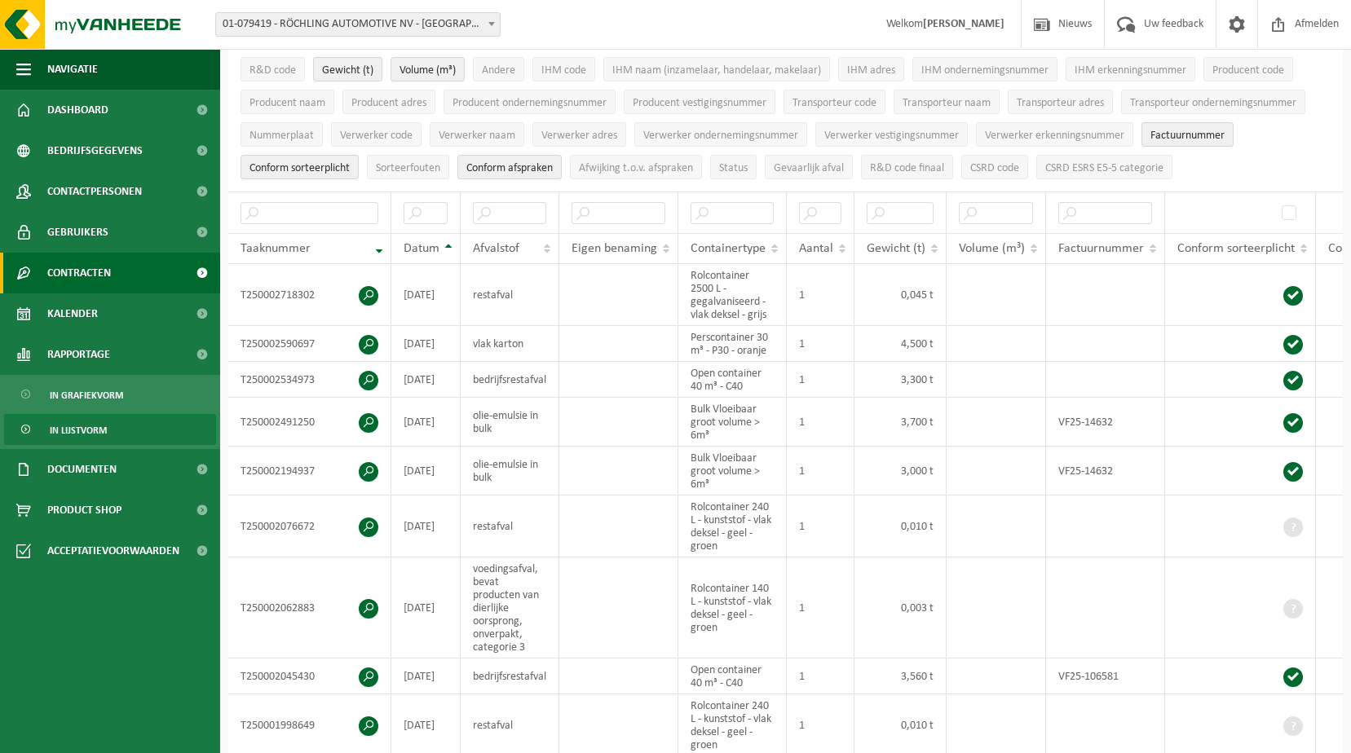
click at [108, 262] on span "Contracten" at bounding box center [79, 273] width 64 height 41
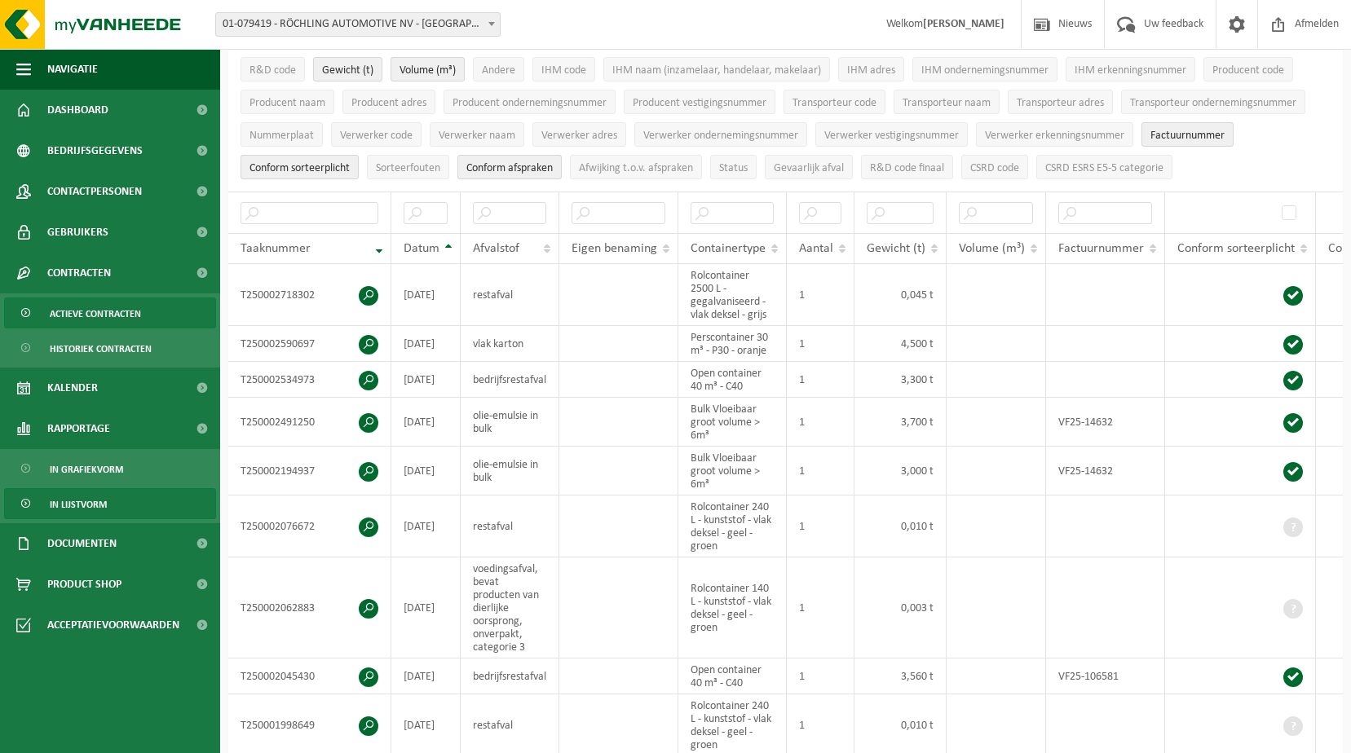
click at [107, 327] on span "Actieve contracten" at bounding box center [95, 313] width 91 height 31
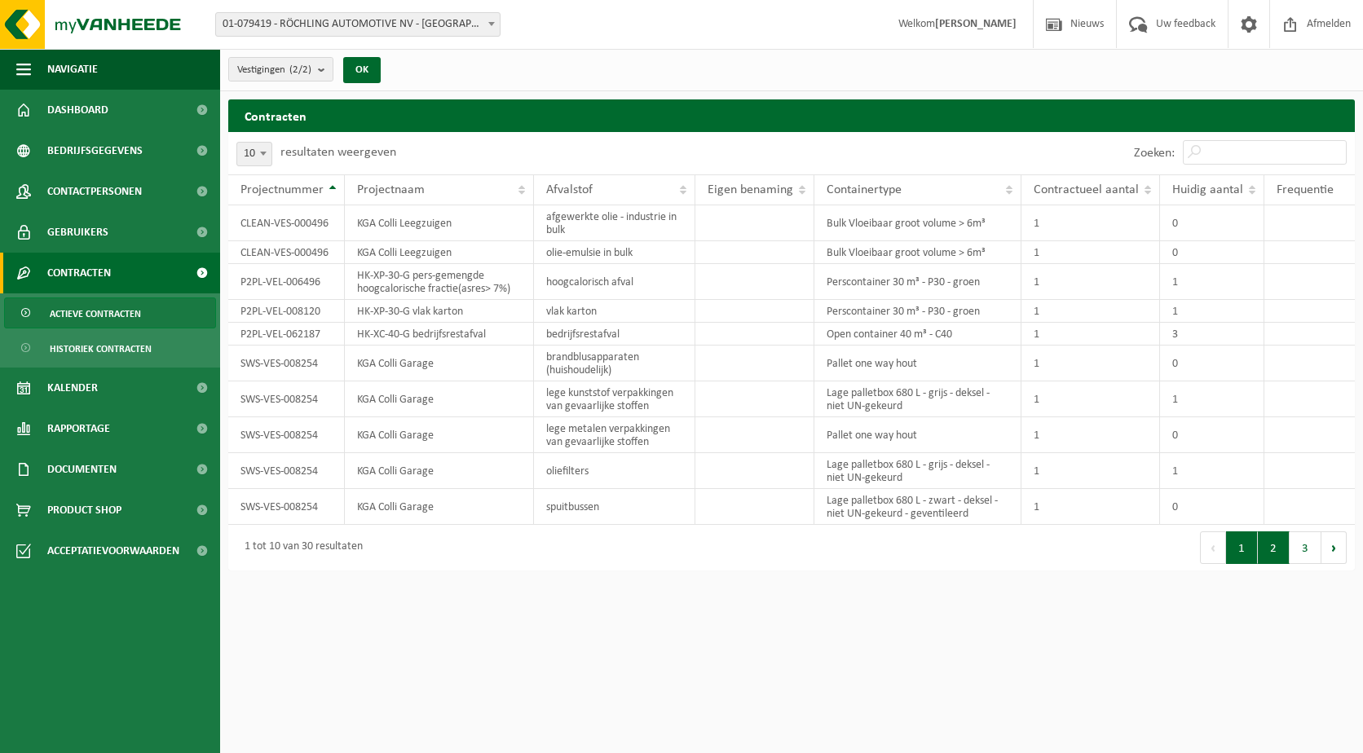
click at [1282, 551] on button "2" at bounding box center [1274, 548] width 32 height 33
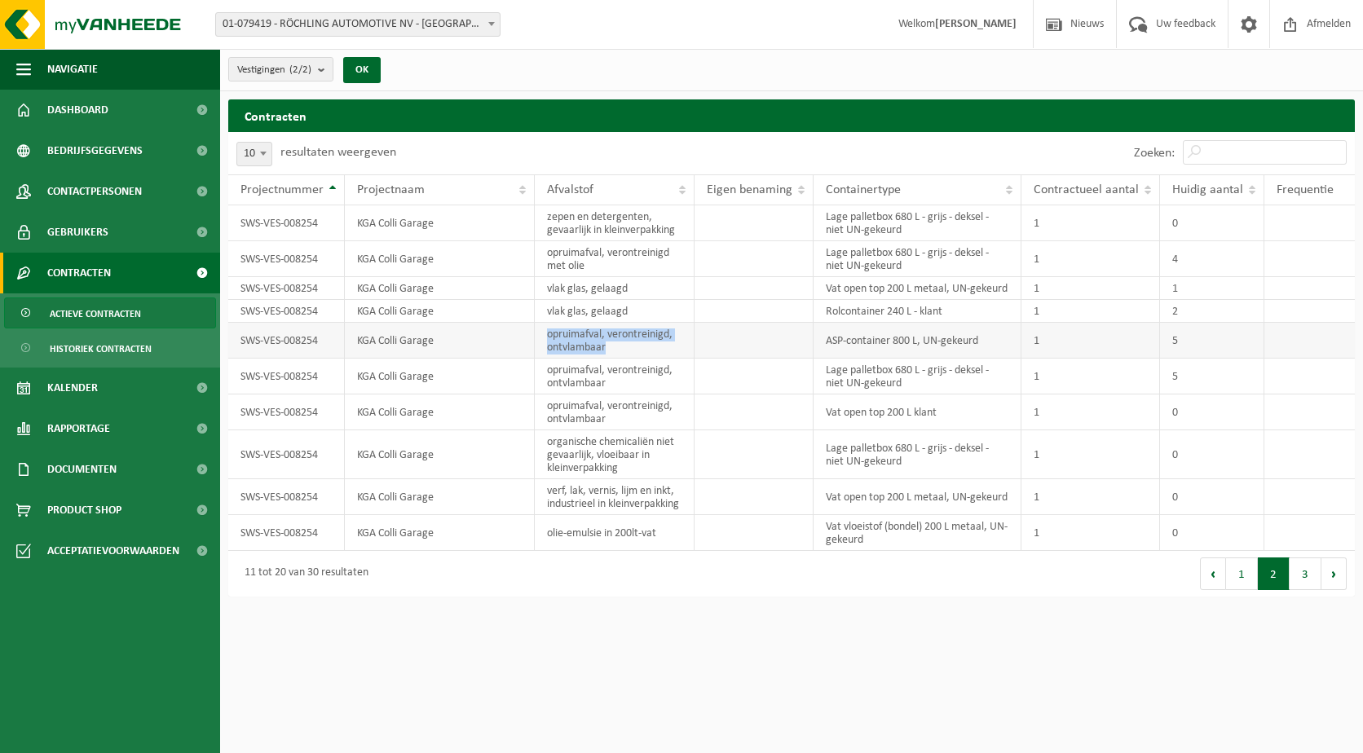
drag, startPoint x: 621, startPoint y: 346, endPoint x: 540, endPoint y: 335, distance: 82.3
click at [540, 335] on td "opruimafval, verontreinigd, ontvlambaar" at bounding box center [615, 341] width 161 height 36
copy td "opruimafval, verontreinigd, ontvlambaar"
click at [95, 422] on span "Rapportage" at bounding box center [78, 428] width 63 height 41
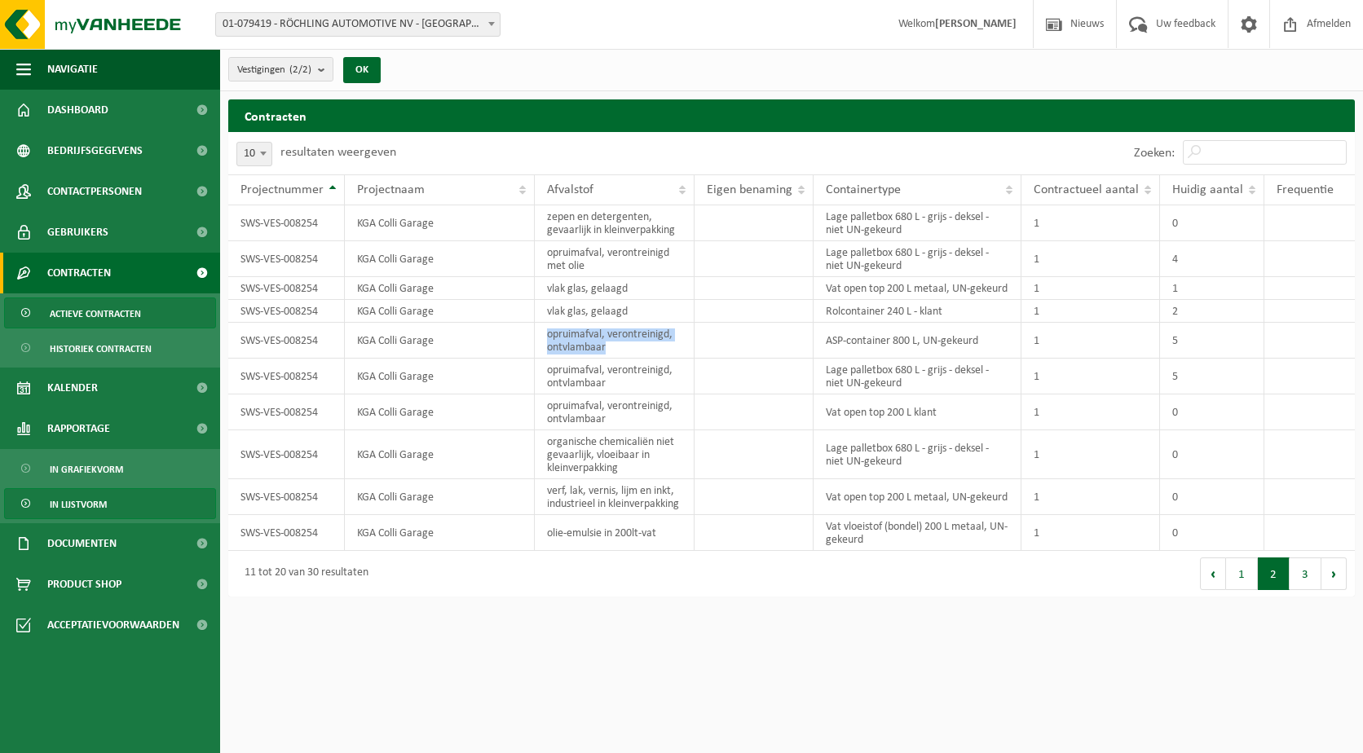
click at [77, 498] on span "In lijstvorm" at bounding box center [78, 504] width 57 height 31
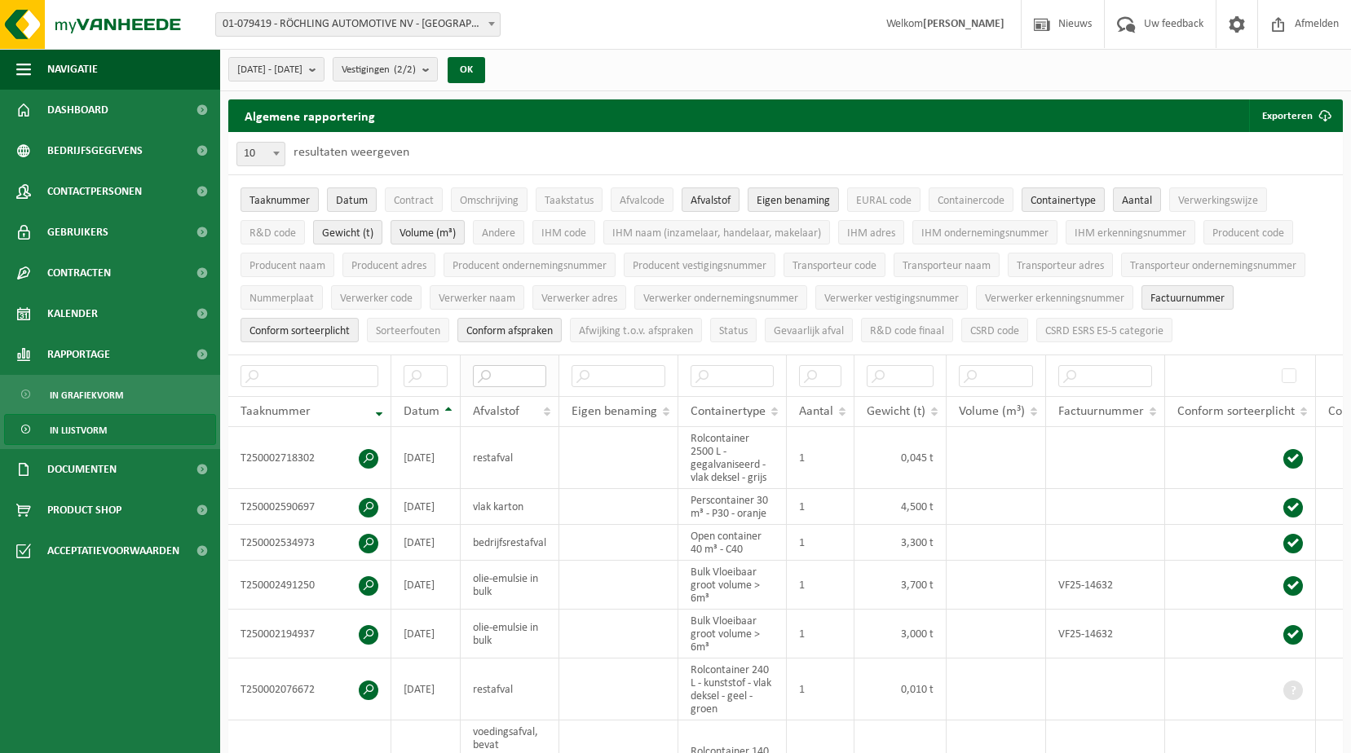
click at [503, 378] on input "text" at bounding box center [509, 376] width 73 height 22
paste input "opruimafval, verontreinigd, ontvlambaar"
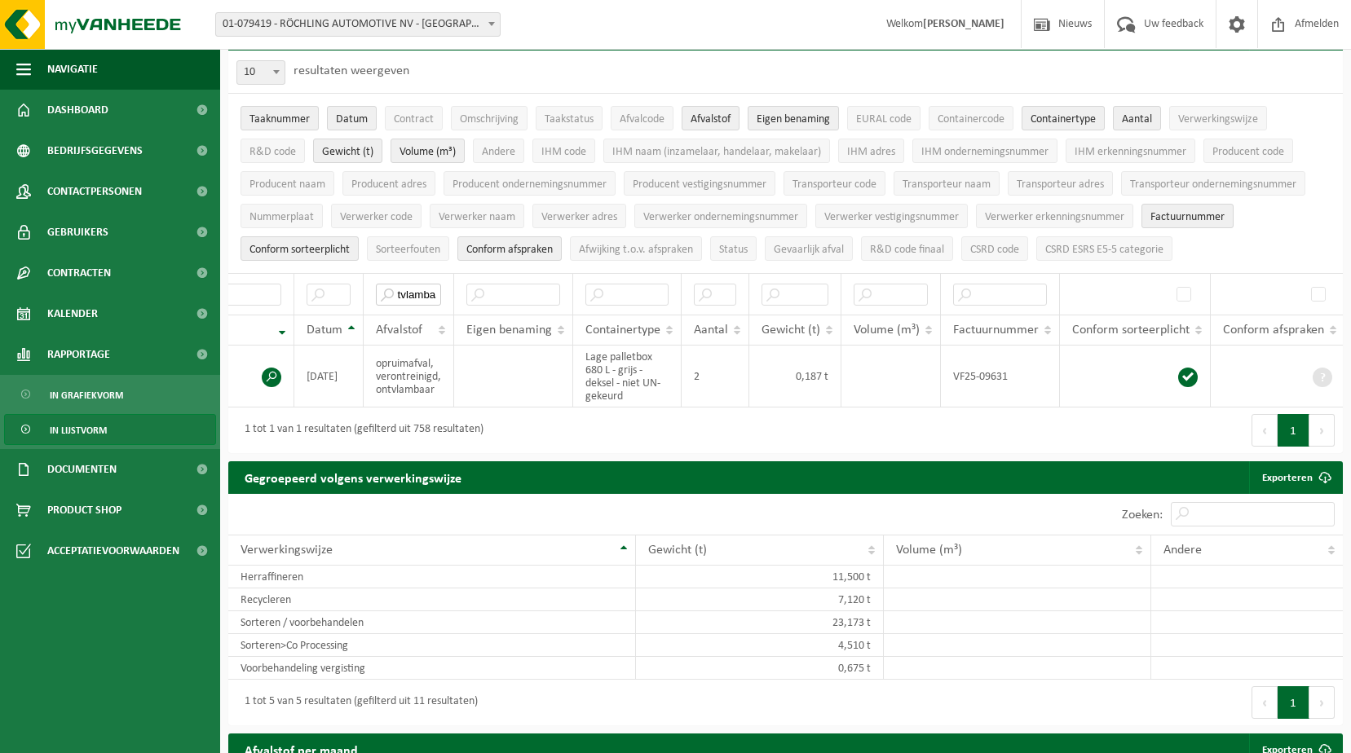
scroll to position [0, 96]
type input "opruimafval, verontreinigd, ontvlambaar"
click at [984, 369] on td "VF25-09631" at bounding box center [1001, 377] width 119 height 62
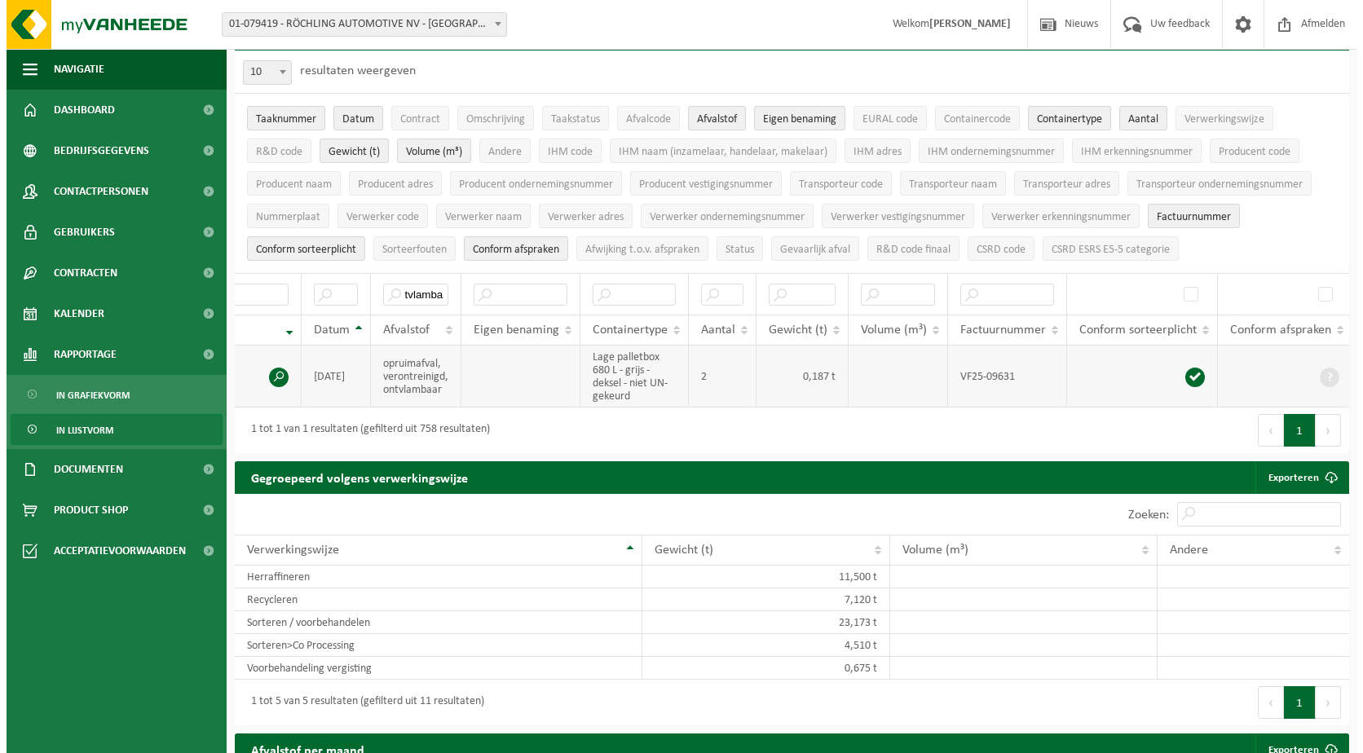
scroll to position [0, 0]
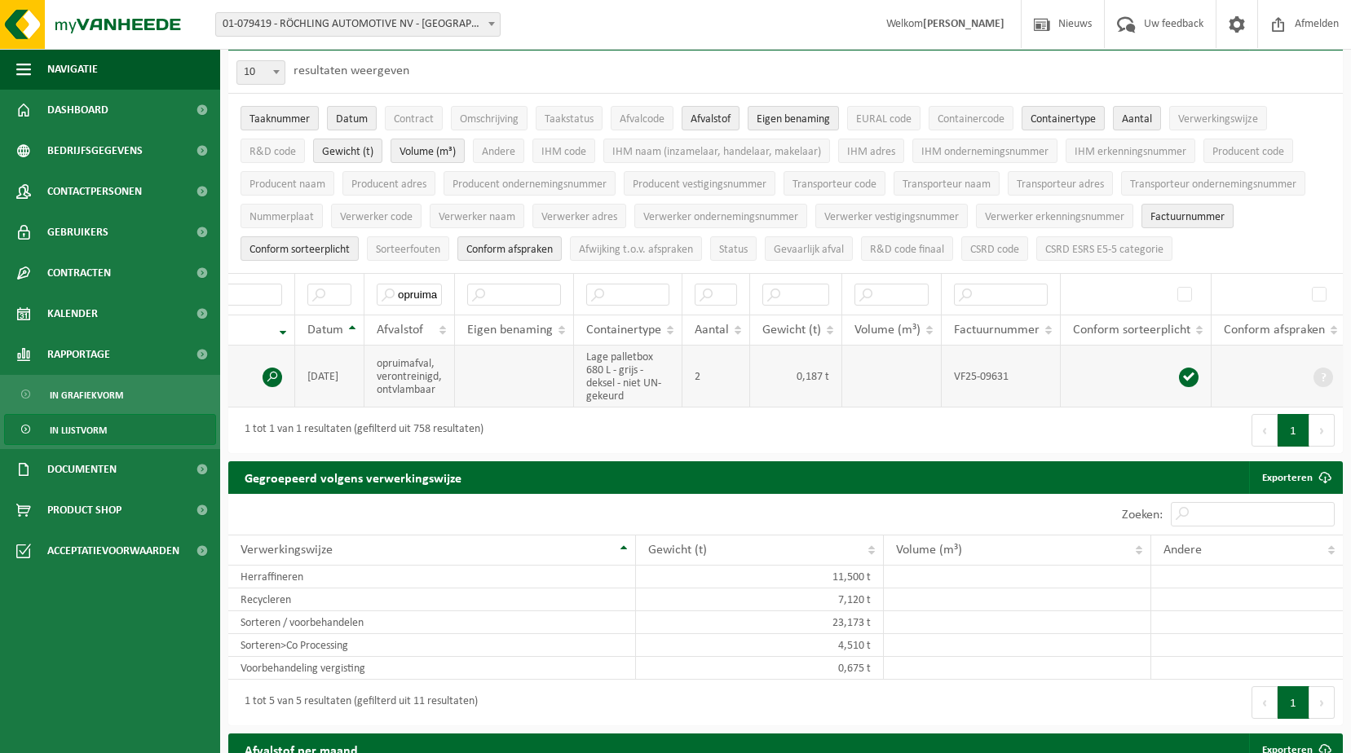
click at [272, 373] on span at bounding box center [273, 378] width 20 height 20
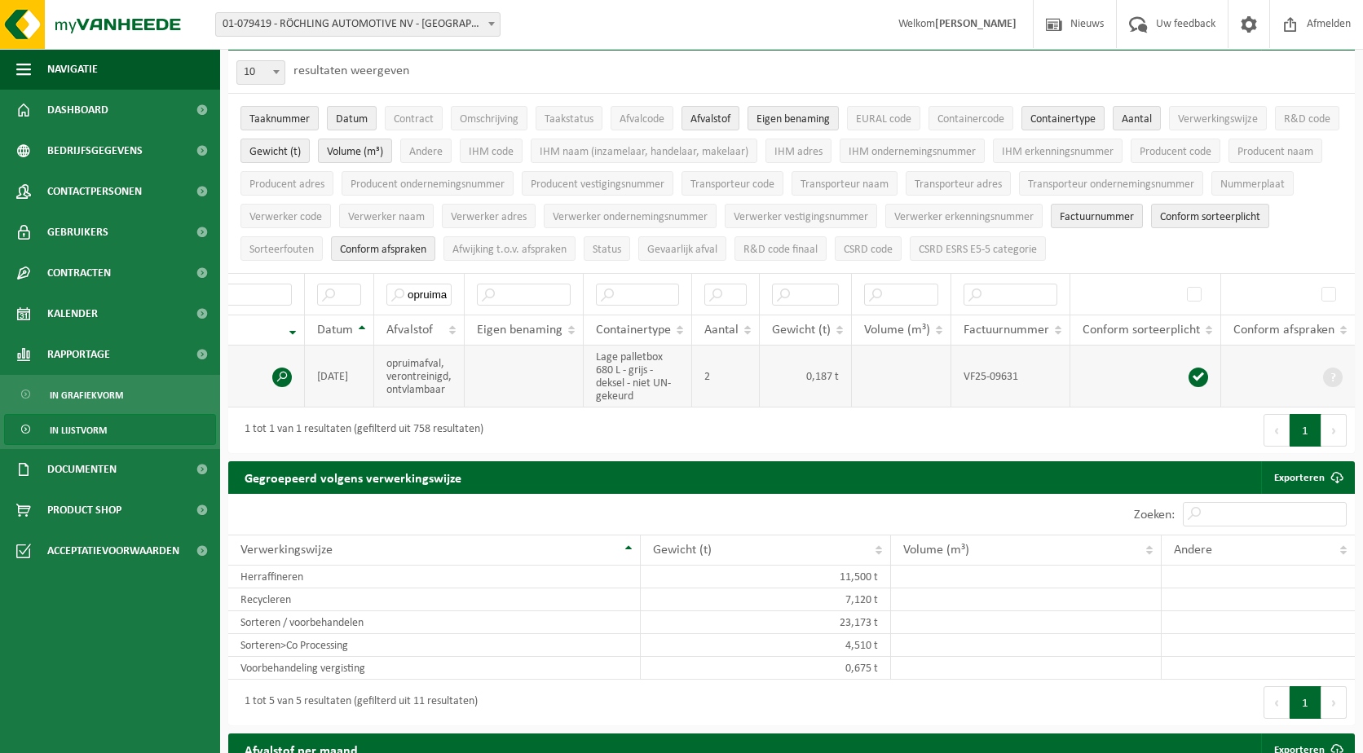
scroll to position [0, 85]
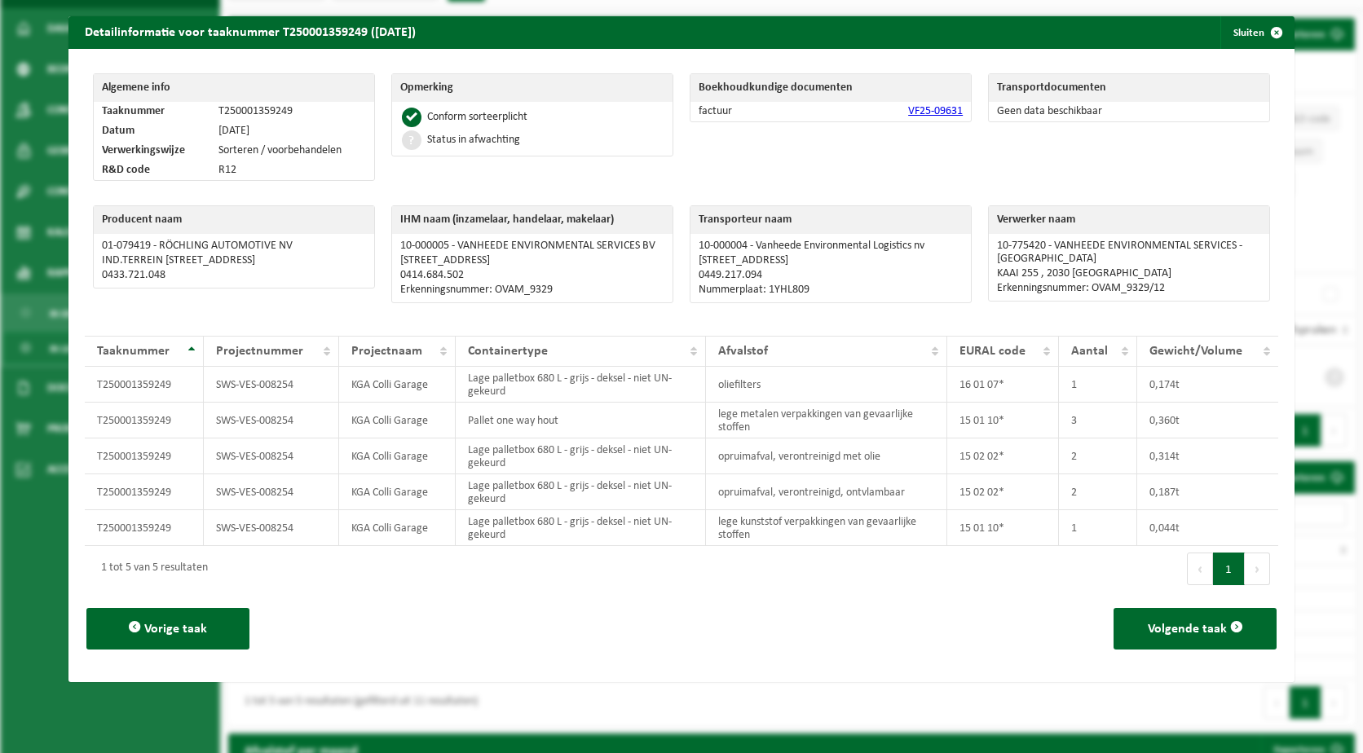
click at [937, 111] on link "VF25-09631" at bounding box center [935, 111] width 55 height 12
